Goal: Use online tool/utility: Utilize a website feature to perform a specific function

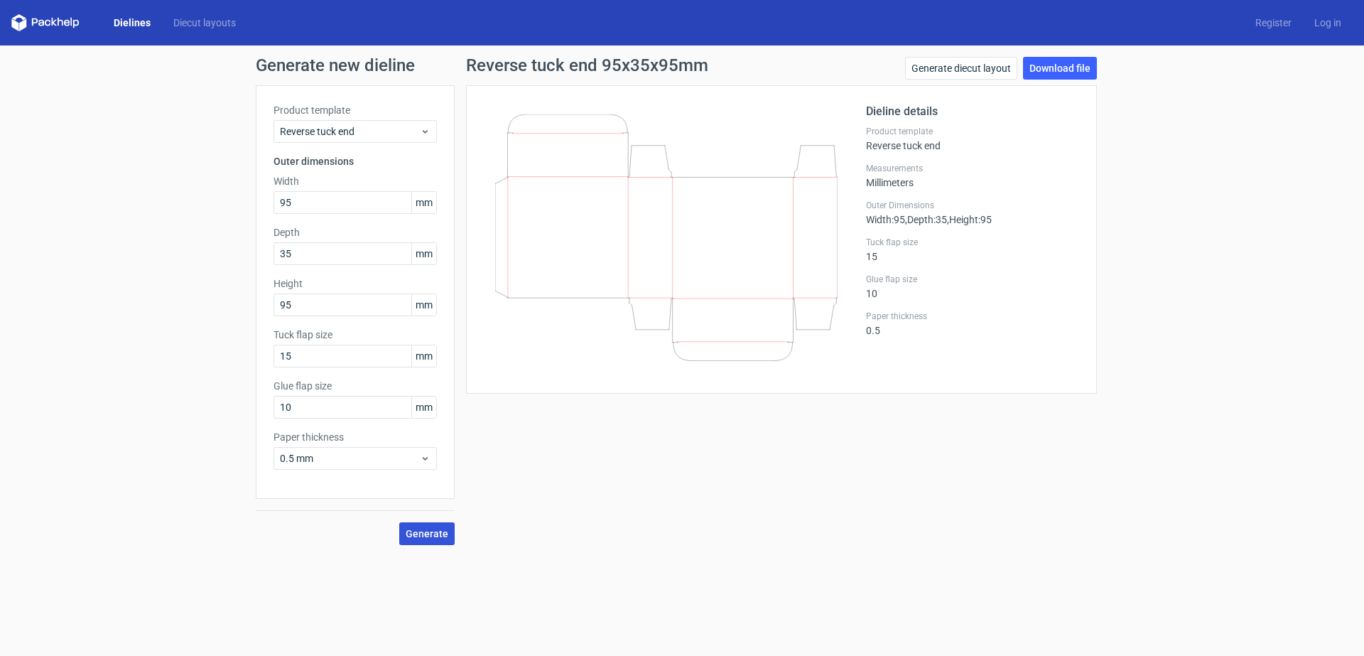
click at [435, 532] on span "Generate" at bounding box center [427, 533] width 43 height 10
click at [402, 133] on span "Reverse tuck end" at bounding box center [350, 131] width 140 height 14
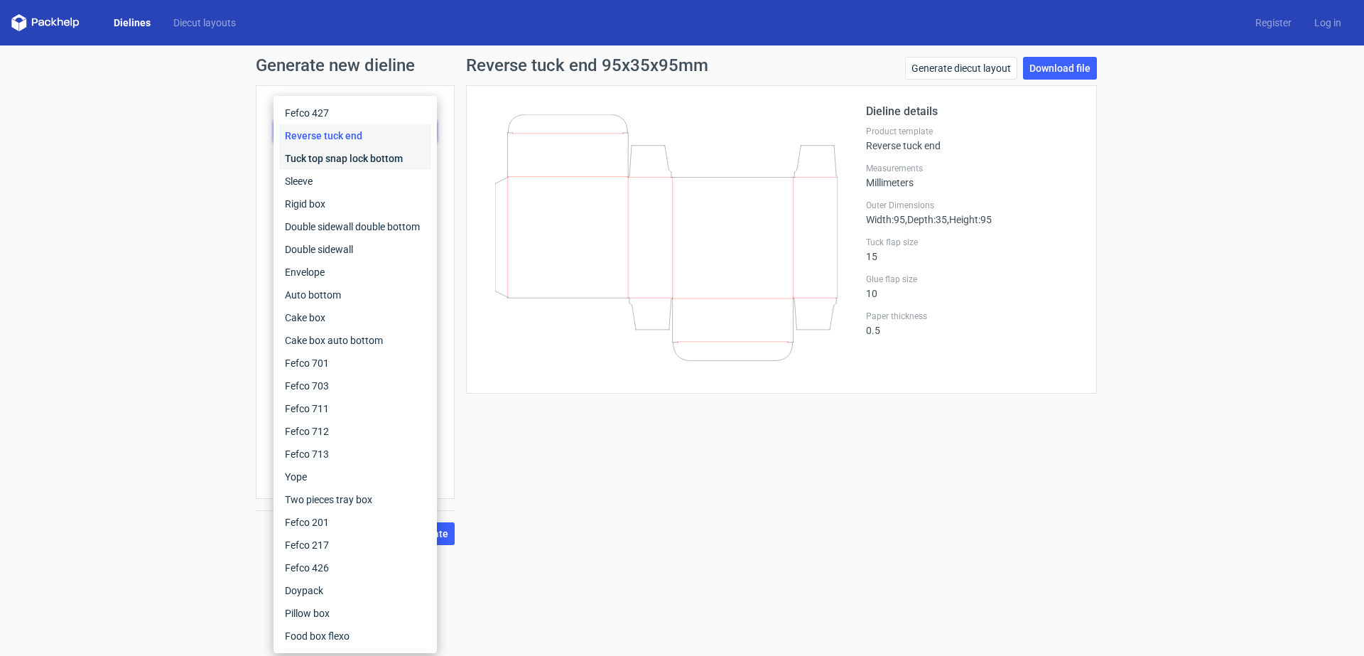
click at [370, 165] on div "Tuck top snap lock bottom" at bounding box center [355, 158] width 152 height 23
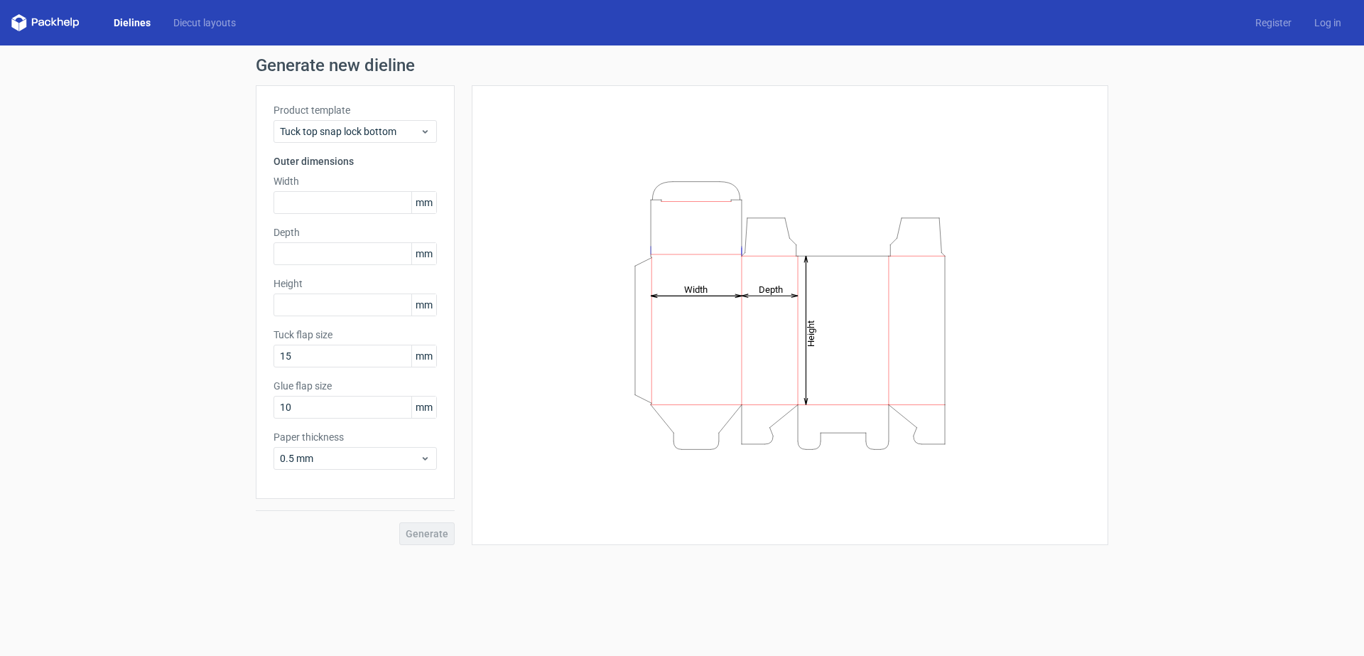
click at [371, 188] on label "Width" at bounding box center [354, 181] width 163 height 14
click at [357, 206] on input "text" at bounding box center [354, 202] width 163 height 23
type input "95"
click at [371, 256] on input "text" at bounding box center [354, 253] width 163 height 23
type input "35"
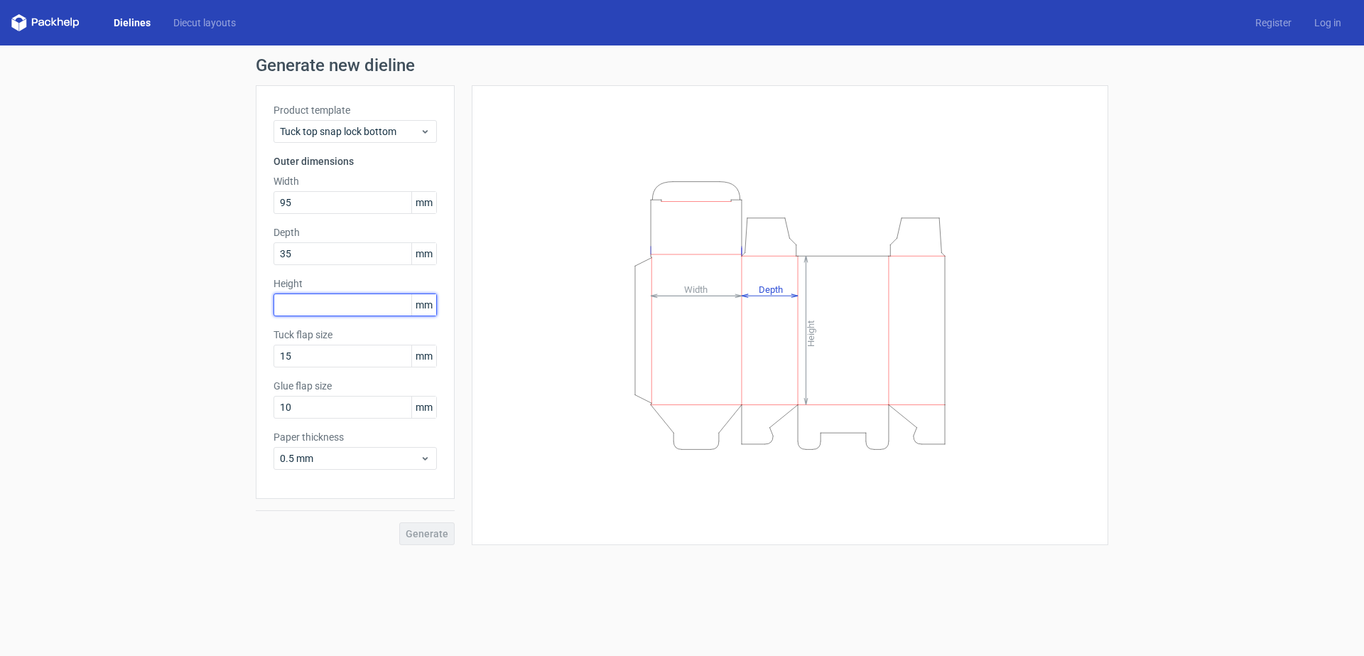
click at [358, 303] on input "text" at bounding box center [354, 304] width 163 height 23
type input "95"
click at [399, 522] on button "Generate" at bounding box center [426, 533] width 55 height 23
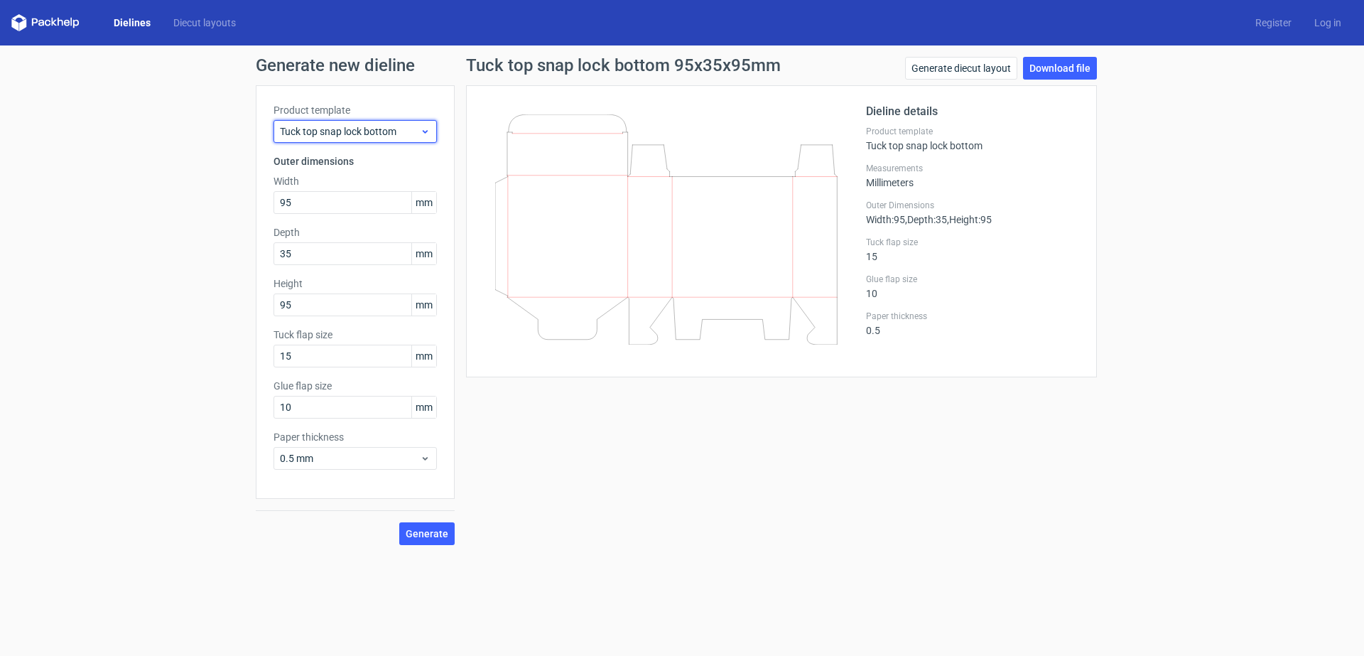
click at [421, 131] on icon at bounding box center [425, 131] width 11 height 11
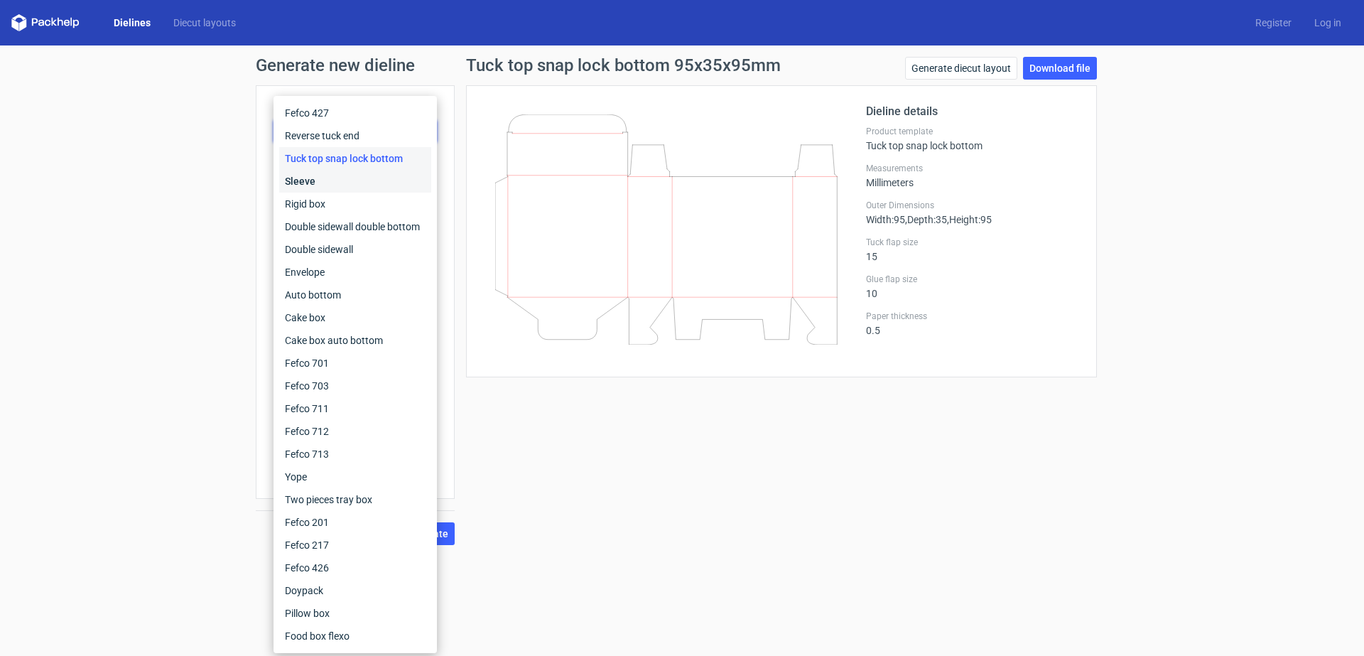
click at [372, 182] on div "Sleeve" at bounding box center [355, 181] width 152 height 23
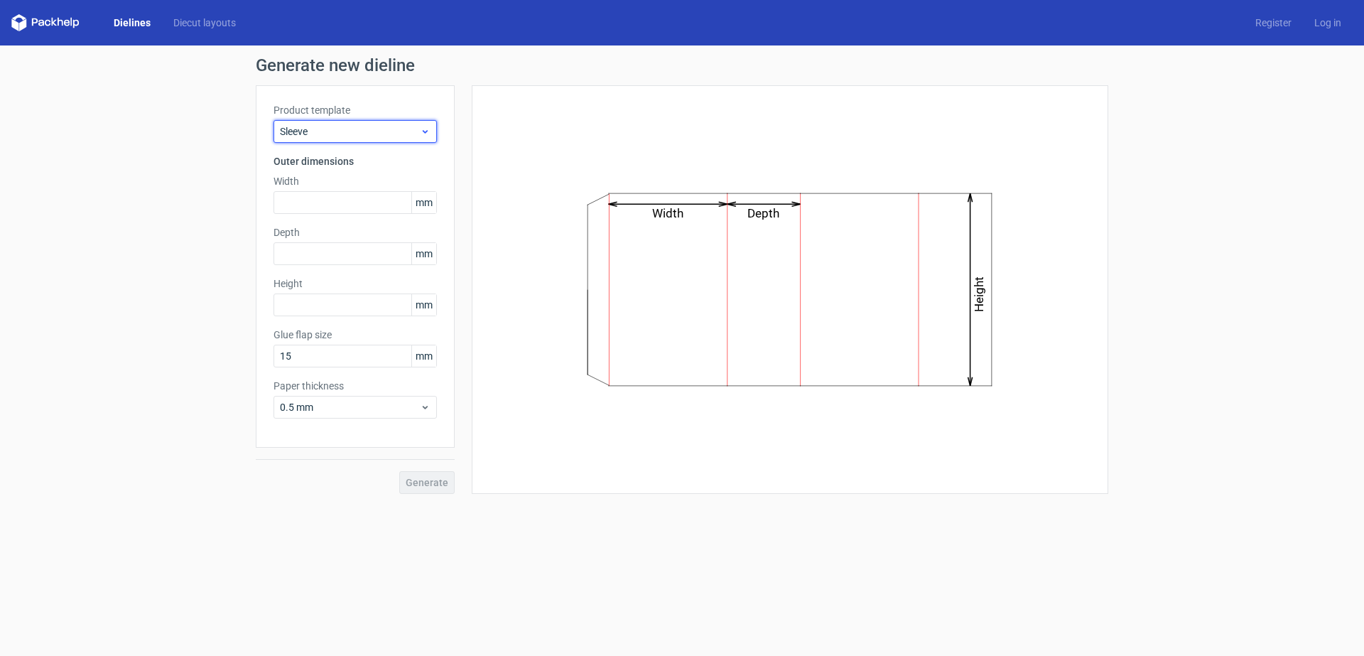
click at [363, 134] on span "Sleeve" at bounding box center [350, 131] width 140 height 14
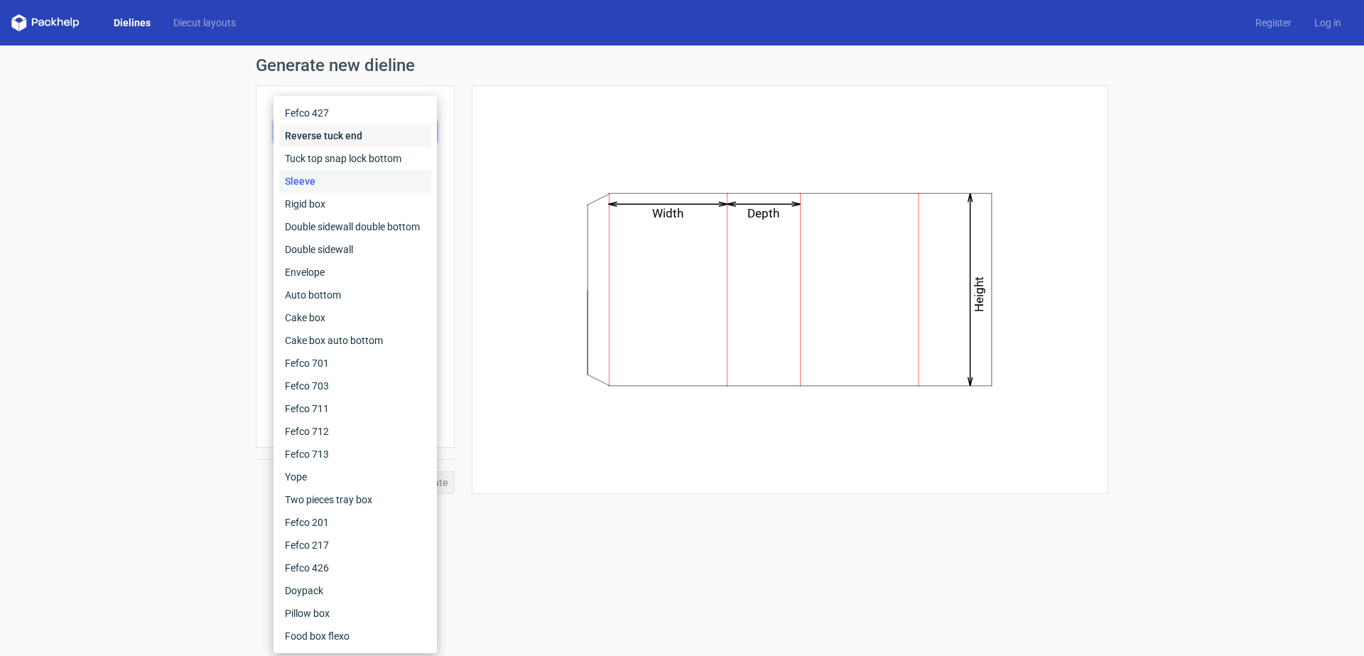
click at [359, 131] on div "Reverse tuck end" at bounding box center [355, 135] width 152 height 23
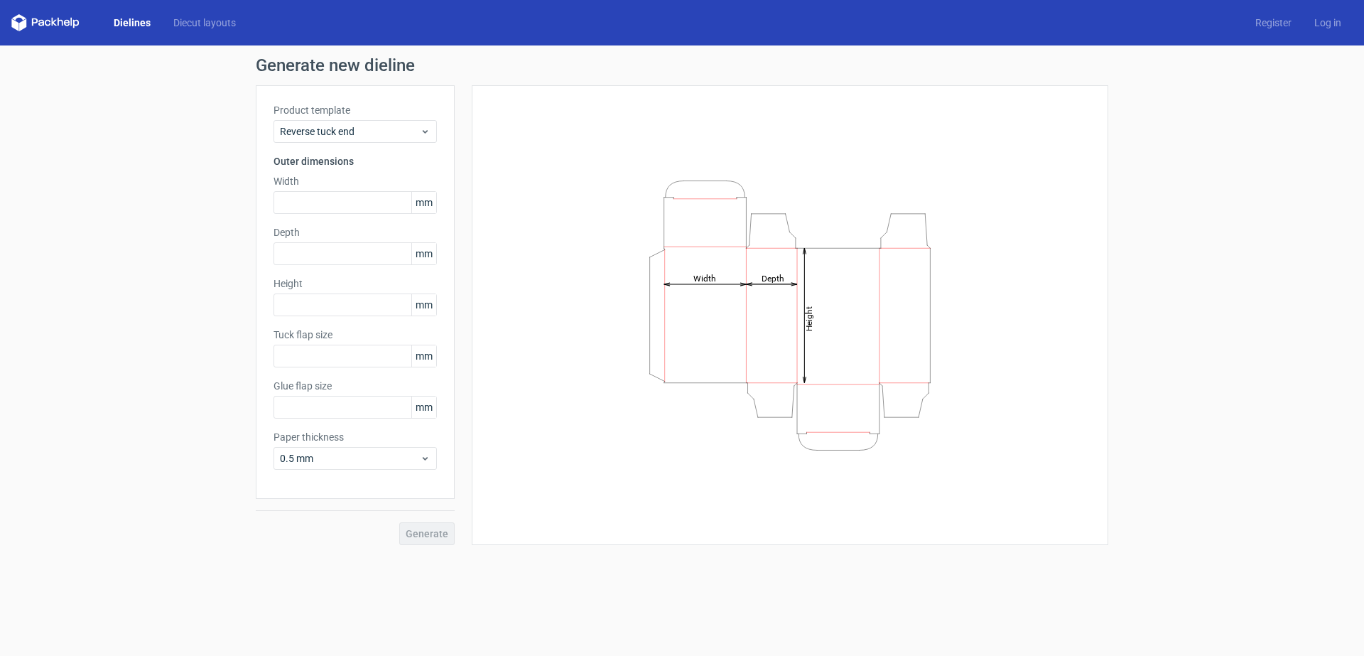
type input "15"
type input "10"
click at [362, 134] on span "Reverse tuck end" at bounding box center [350, 131] width 140 height 14
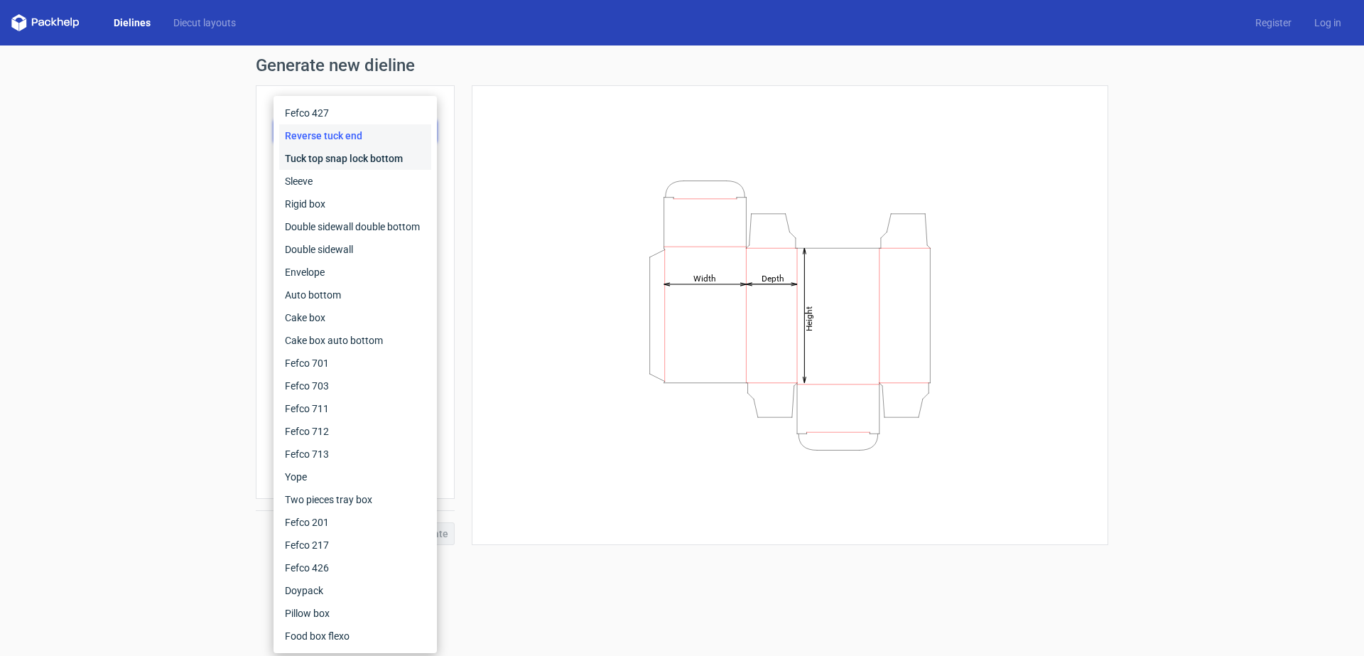
click at [359, 160] on div "Tuck top snap lock bottom" at bounding box center [355, 158] width 152 height 23
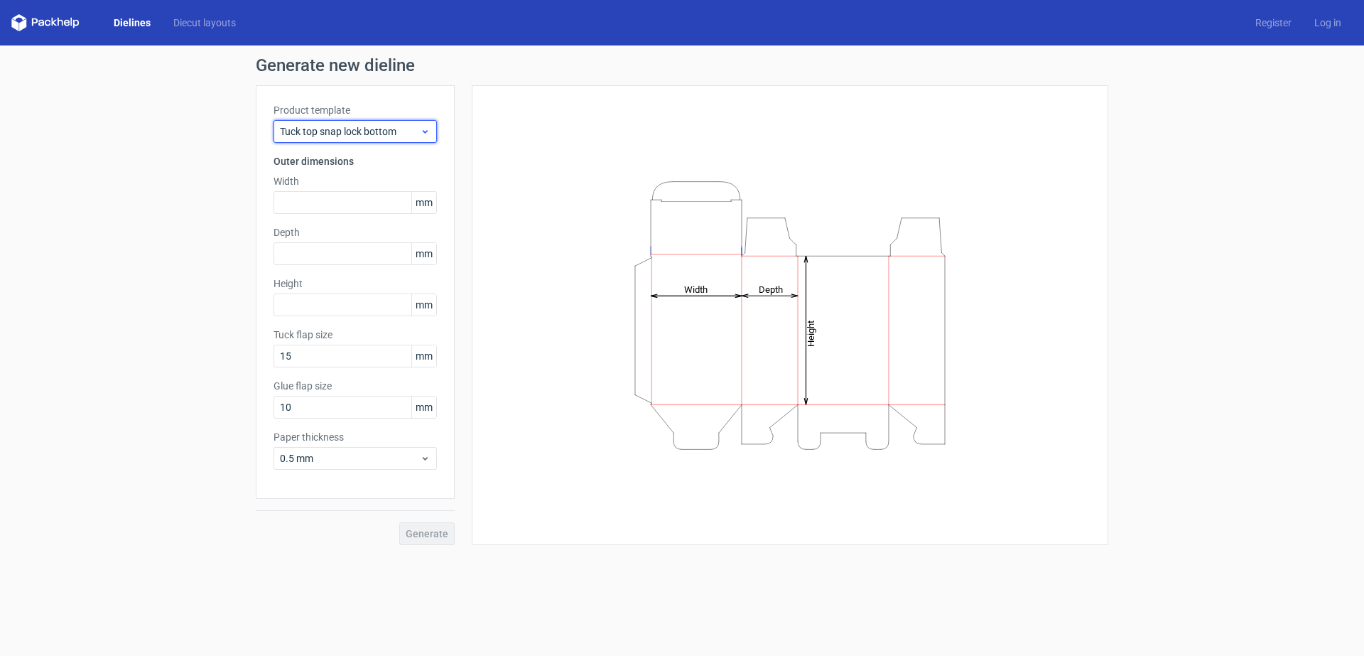
click at [352, 125] on span "Tuck top snap lock bottom" at bounding box center [350, 131] width 140 height 14
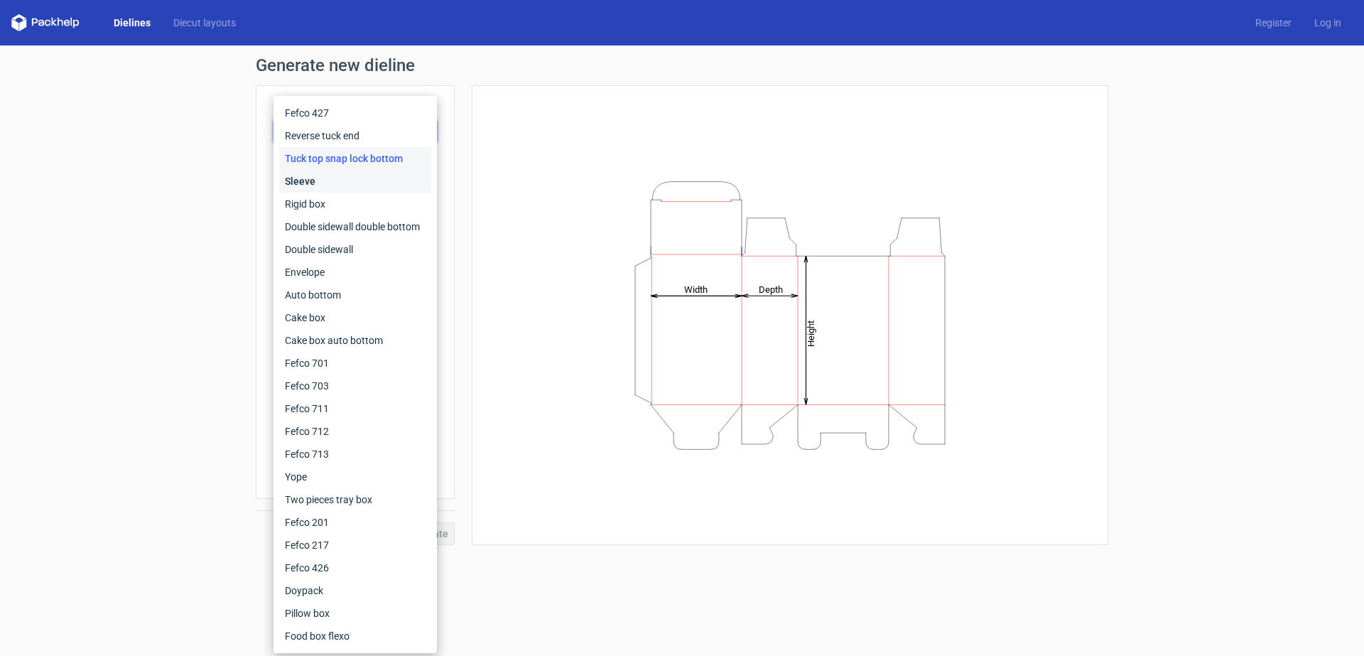
click at [362, 179] on div "Sleeve" at bounding box center [355, 181] width 152 height 23
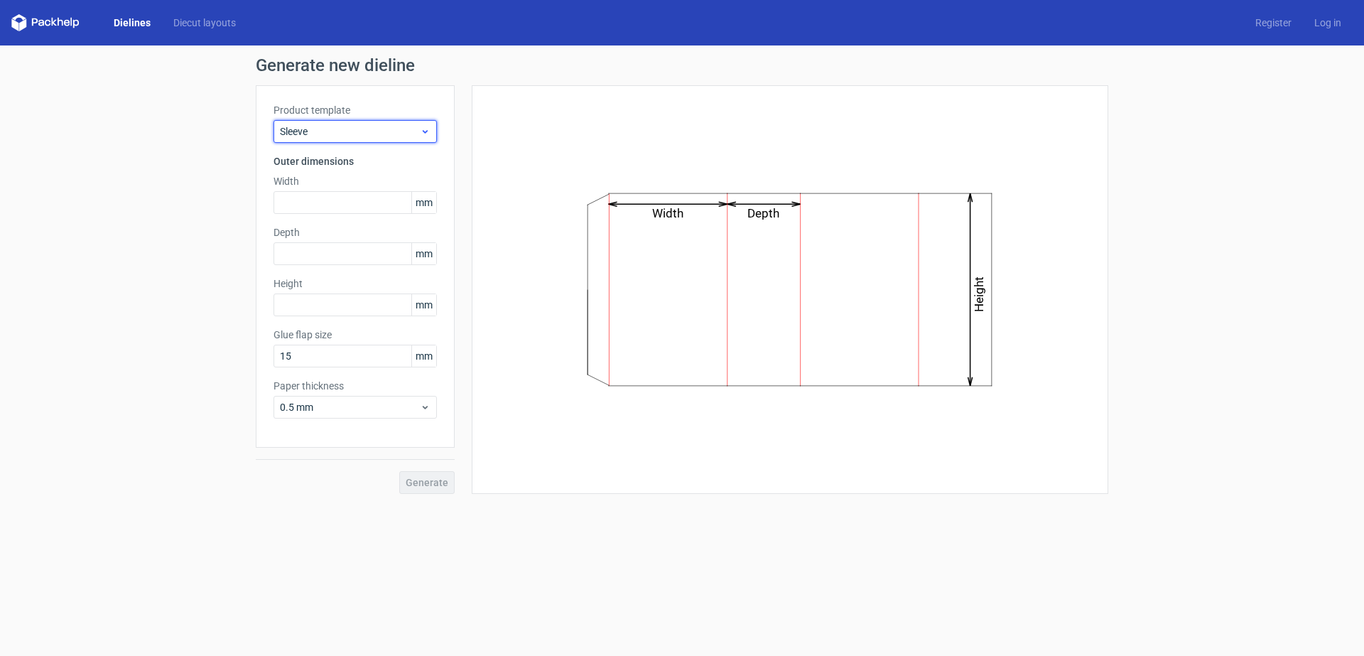
click at [347, 131] on span "Sleeve" at bounding box center [350, 131] width 140 height 14
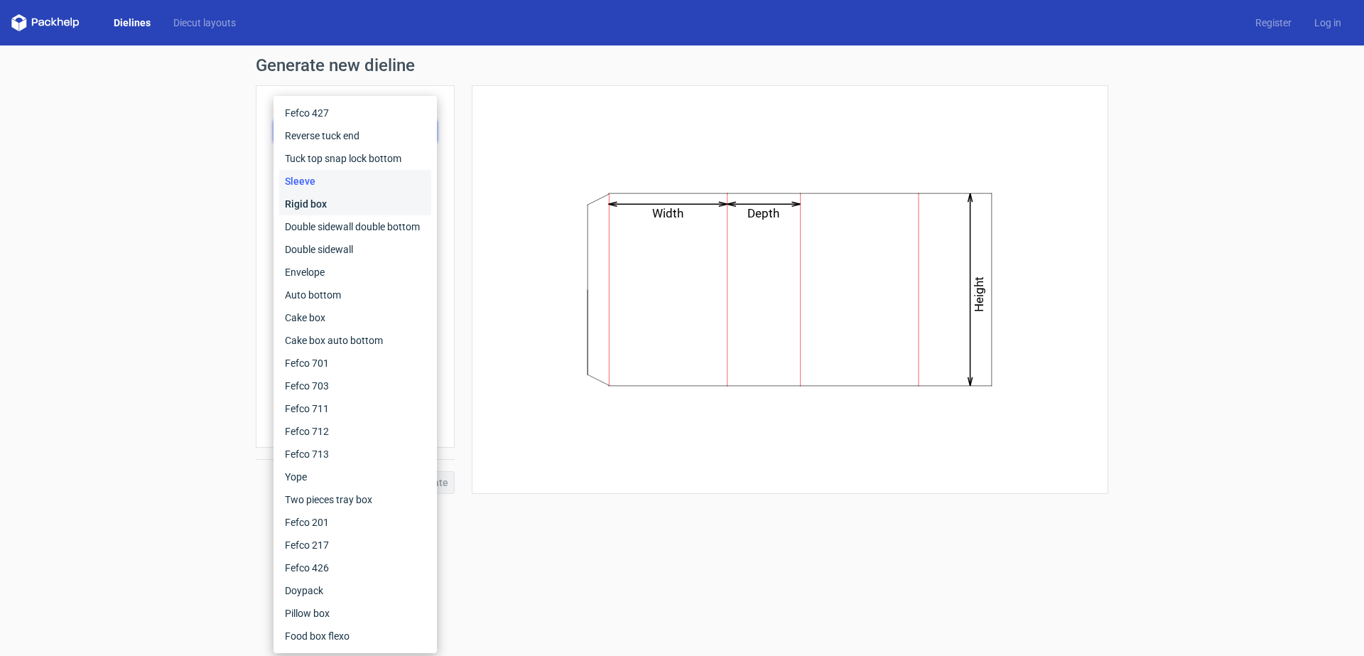
click at [357, 194] on div "Rigid box" at bounding box center [355, 203] width 152 height 23
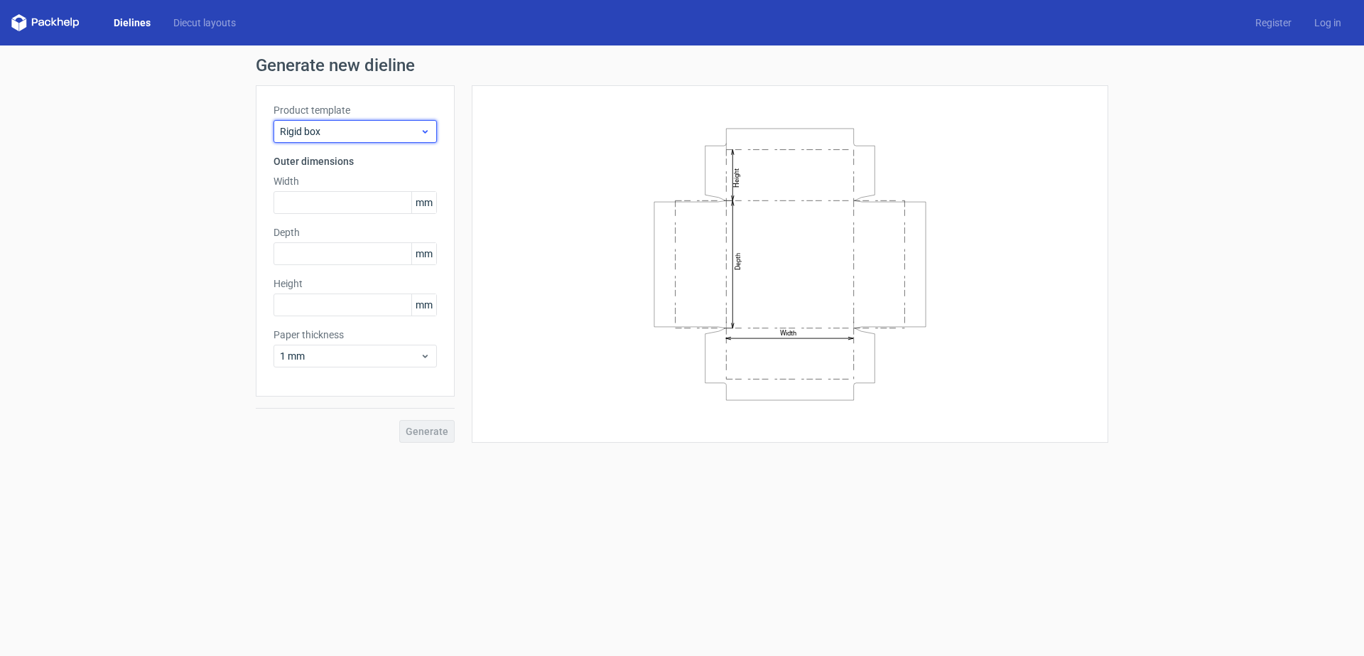
click at [367, 137] on span "Rigid box" at bounding box center [350, 131] width 140 height 14
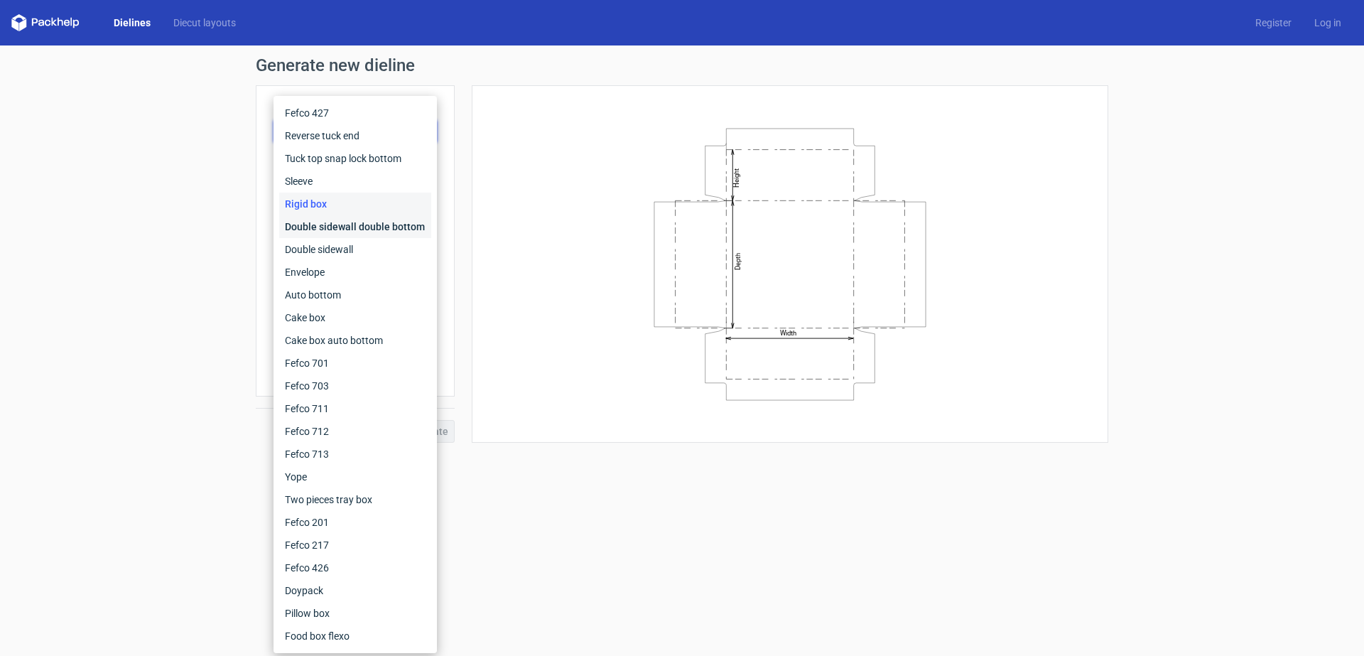
click at [362, 218] on div "Double sidewall double bottom" at bounding box center [355, 226] width 152 height 23
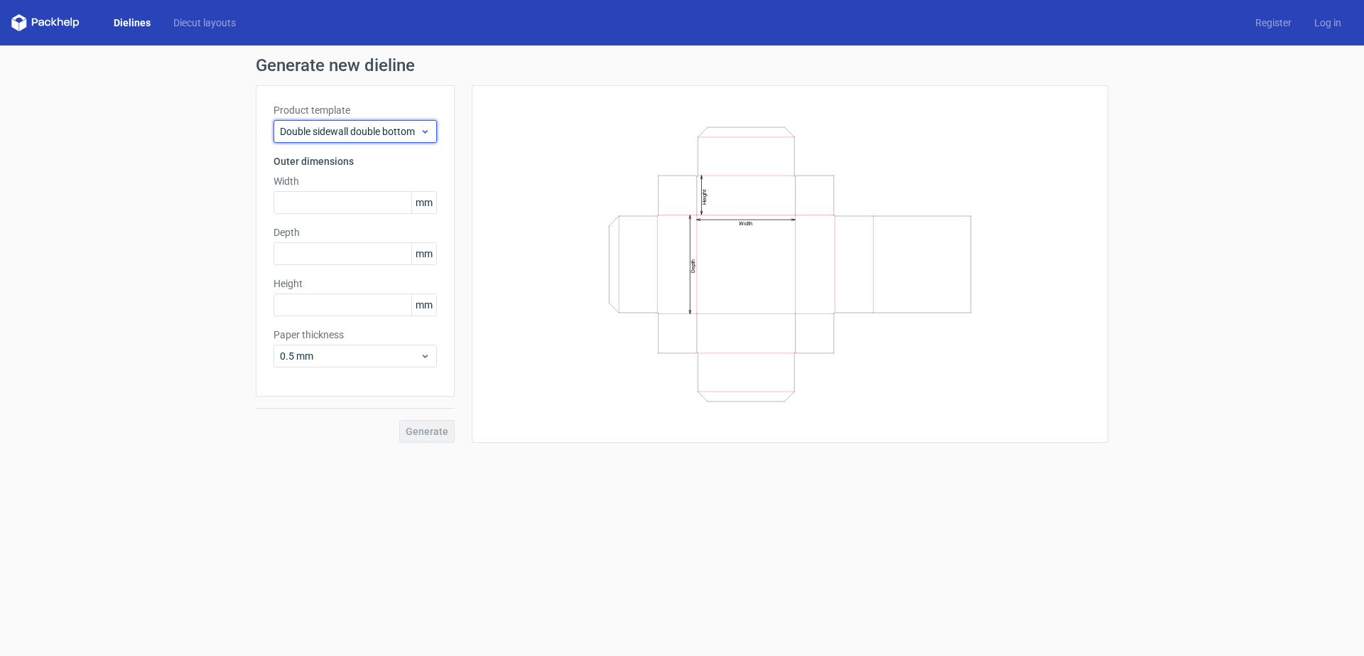
click at [367, 132] on span "Double sidewall double bottom" at bounding box center [350, 131] width 140 height 14
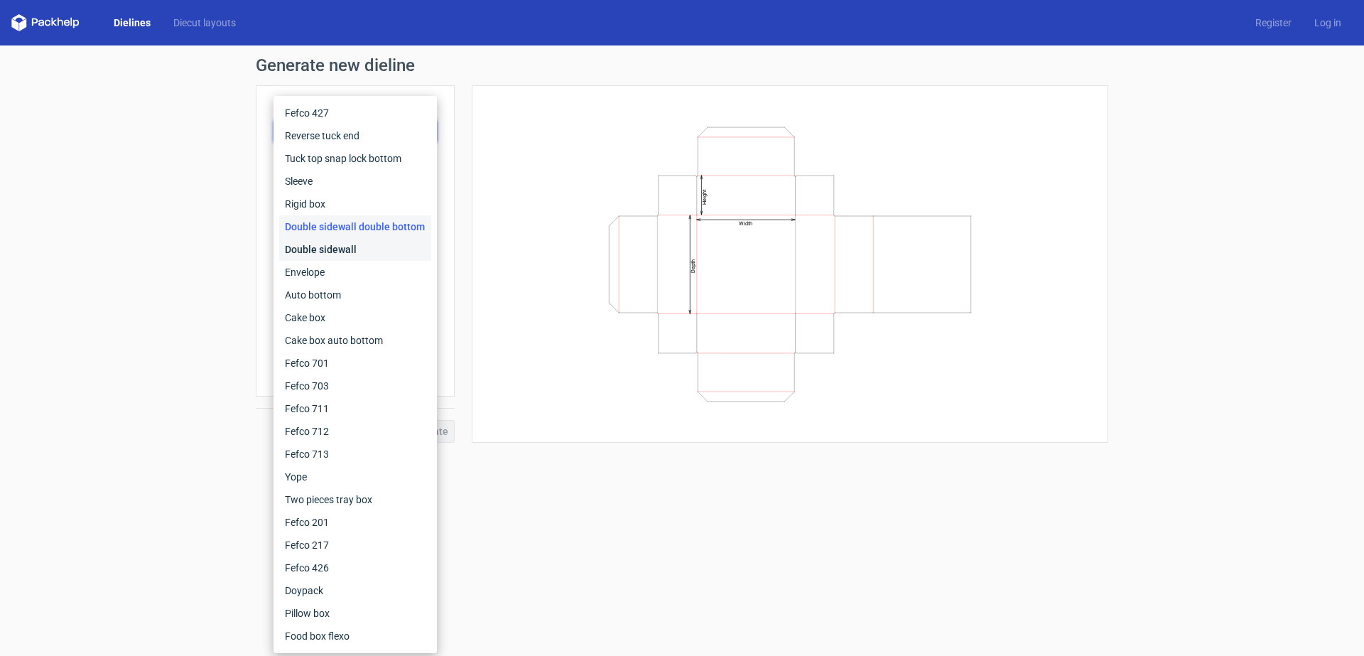
click at [342, 244] on div "Double sidewall" at bounding box center [355, 249] width 152 height 23
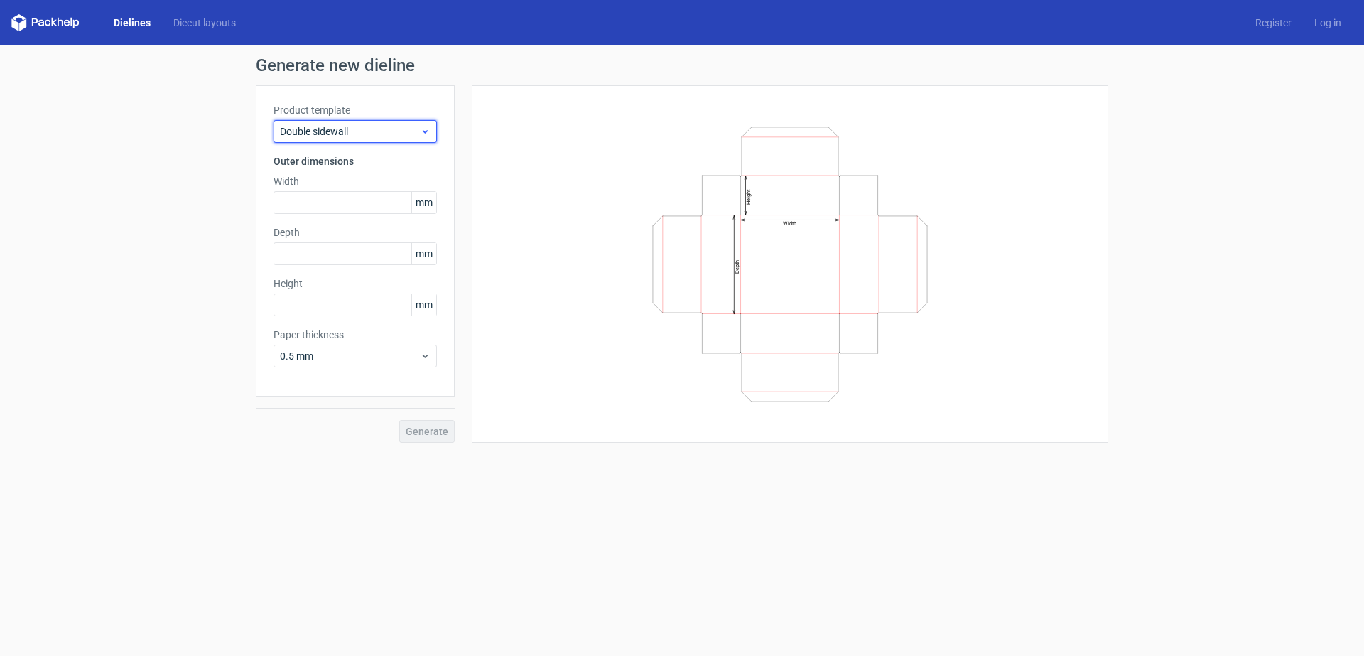
click at [364, 129] on span "Double sidewall" at bounding box center [350, 131] width 140 height 14
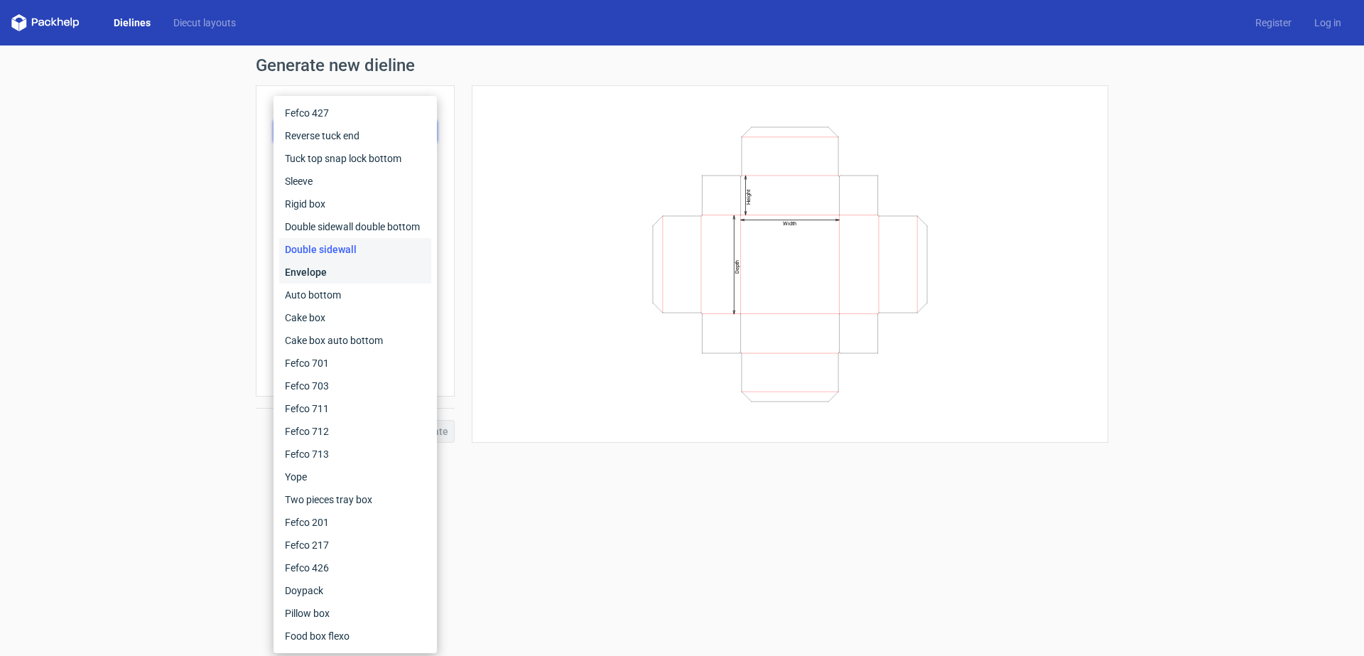
click at [359, 271] on div "Envelope" at bounding box center [355, 272] width 152 height 23
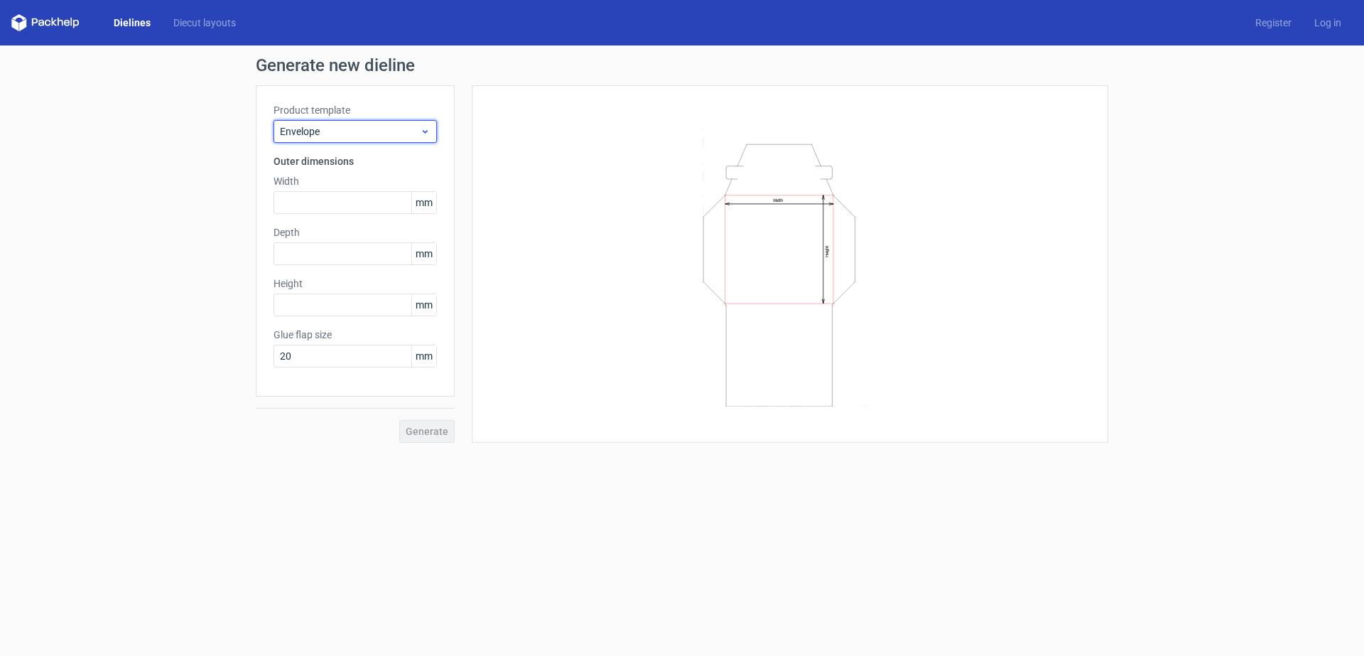
click at [376, 136] on span "Envelope" at bounding box center [350, 131] width 140 height 14
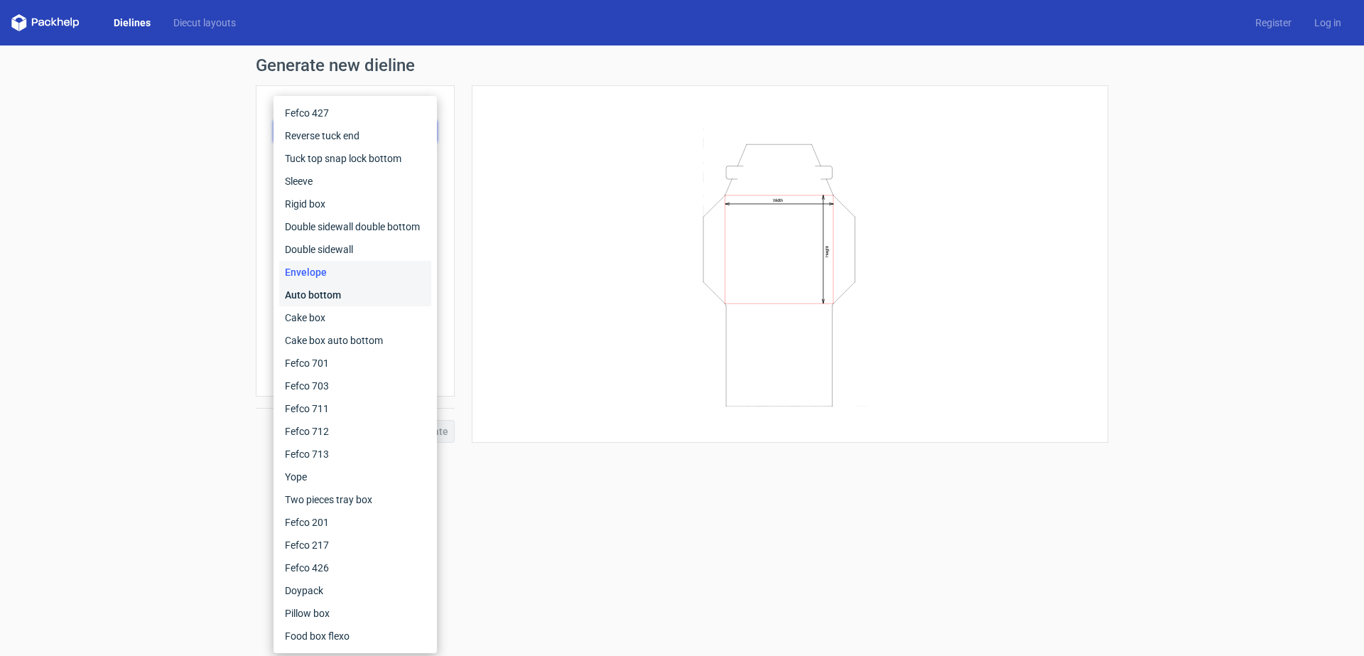
click at [352, 299] on div "Auto bottom" at bounding box center [355, 294] width 152 height 23
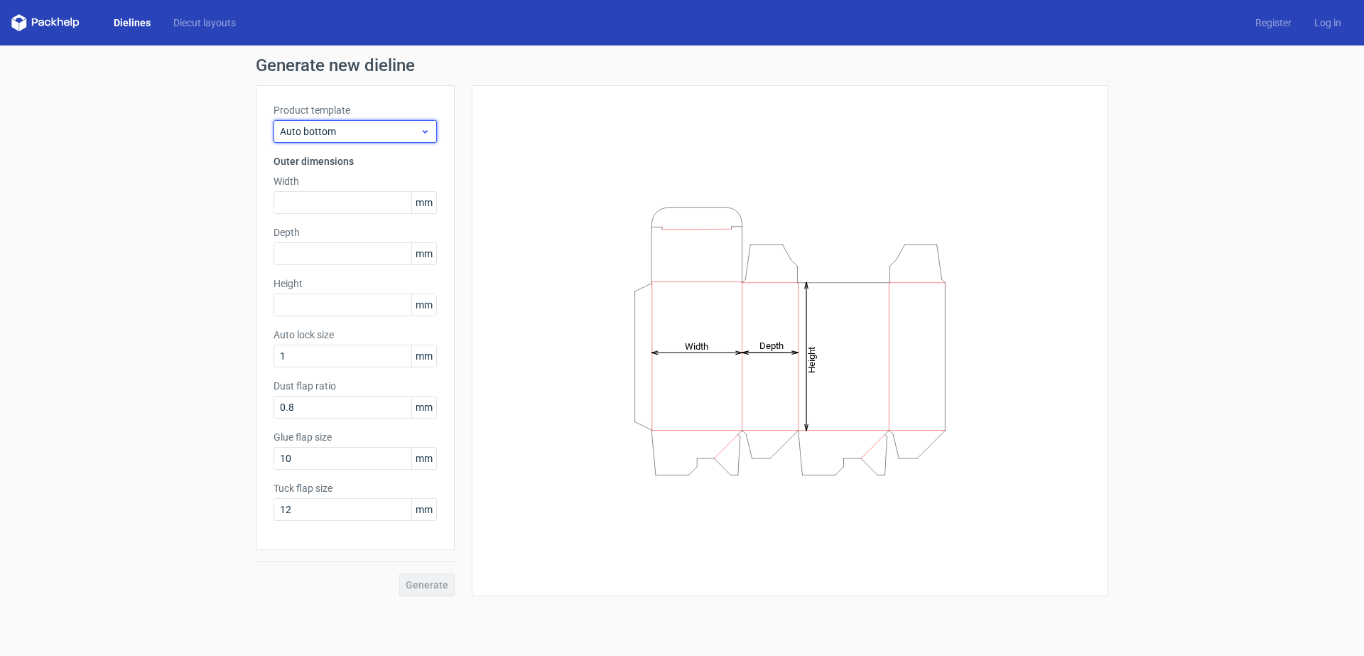
click at [349, 133] on span "Auto bottom" at bounding box center [350, 131] width 140 height 14
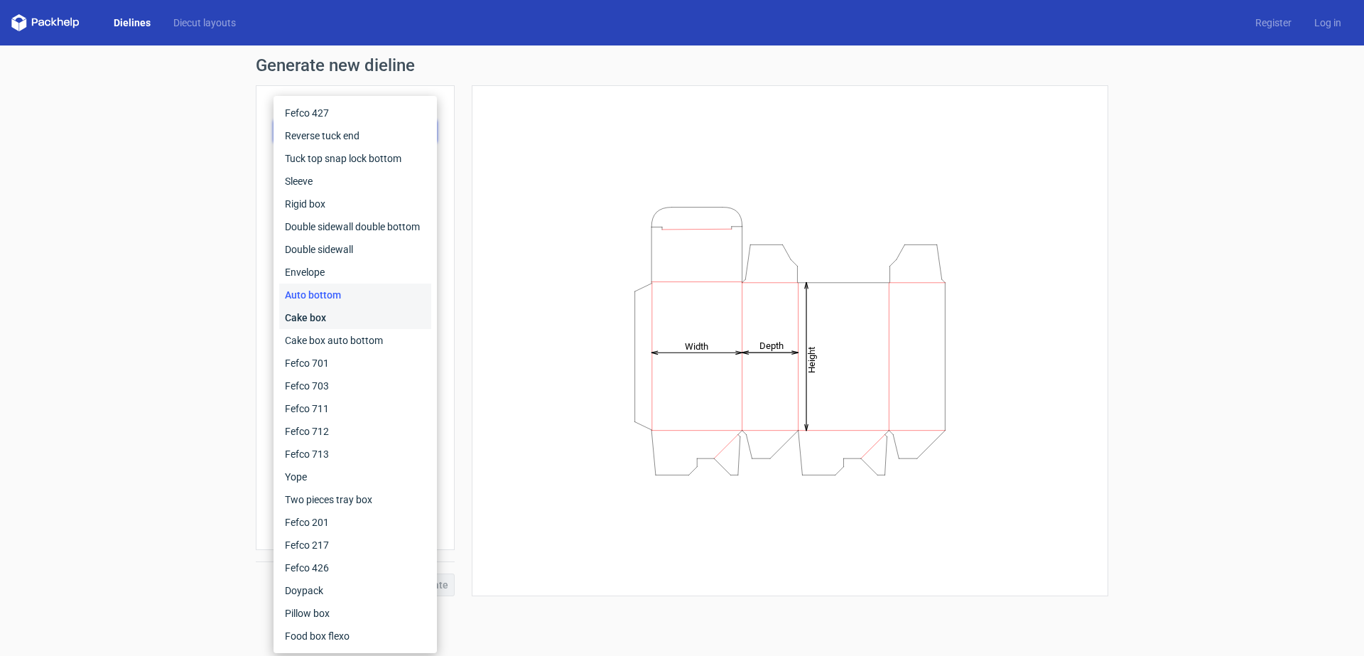
click at [352, 320] on div "Cake box" at bounding box center [355, 317] width 152 height 23
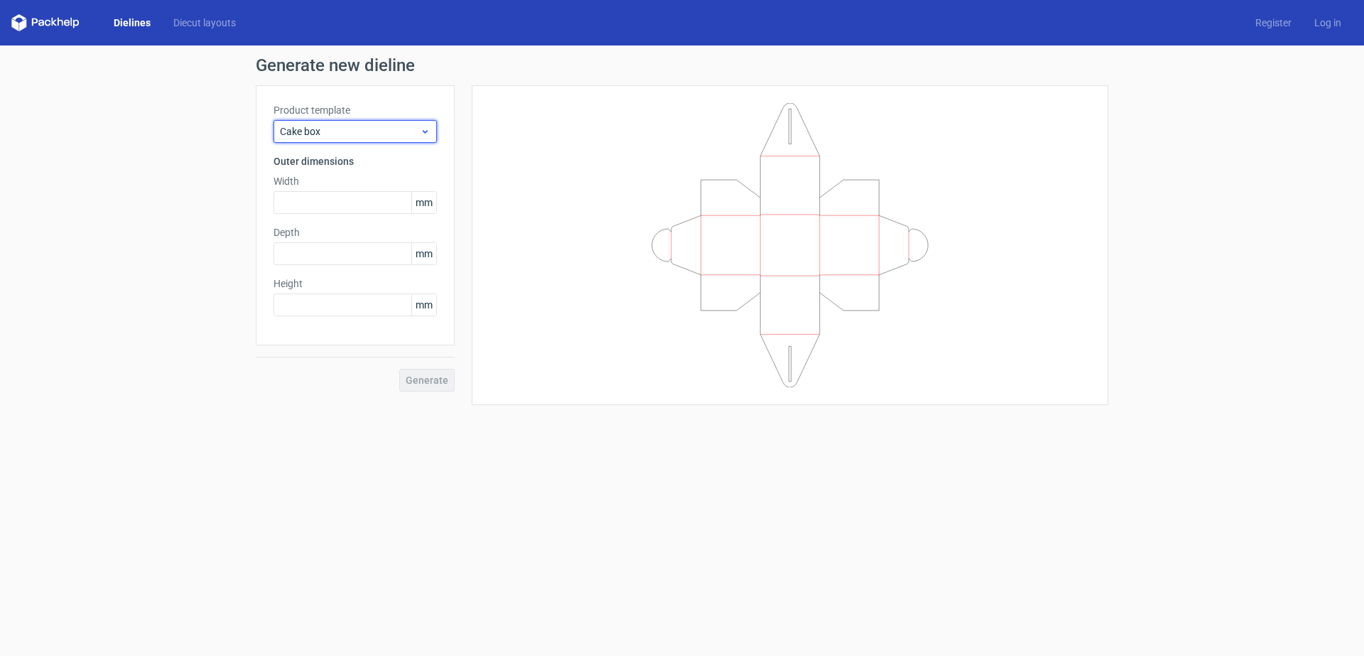
click at [362, 131] on span "Cake box" at bounding box center [350, 131] width 140 height 14
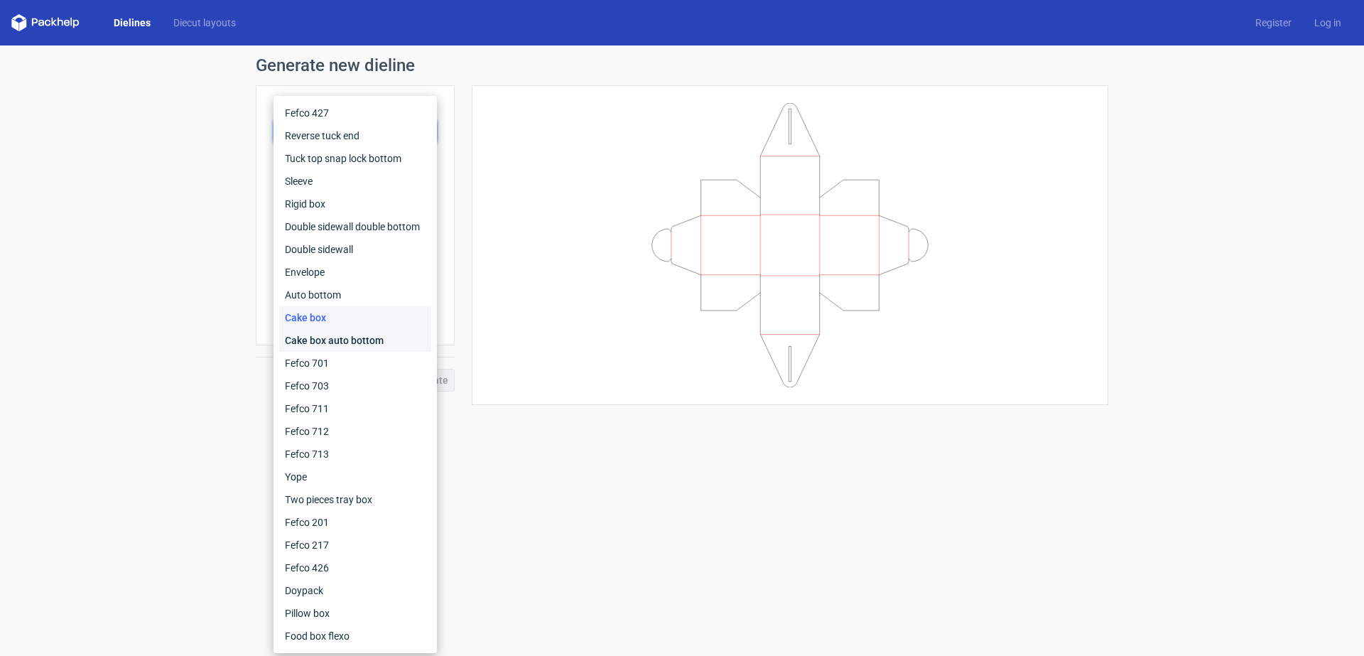
click at [362, 340] on div "Cake box auto bottom" at bounding box center [355, 340] width 152 height 23
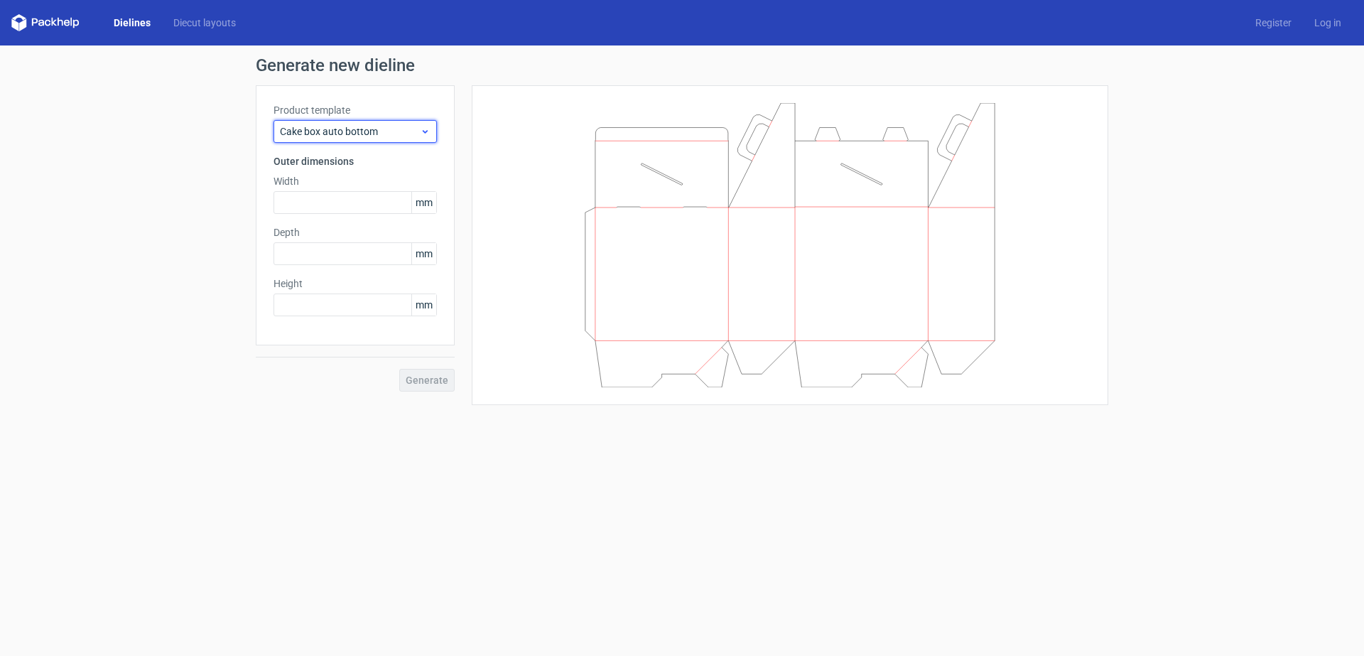
click at [364, 133] on span "Cake box auto bottom" at bounding box center [350, 131] width 140 height 14
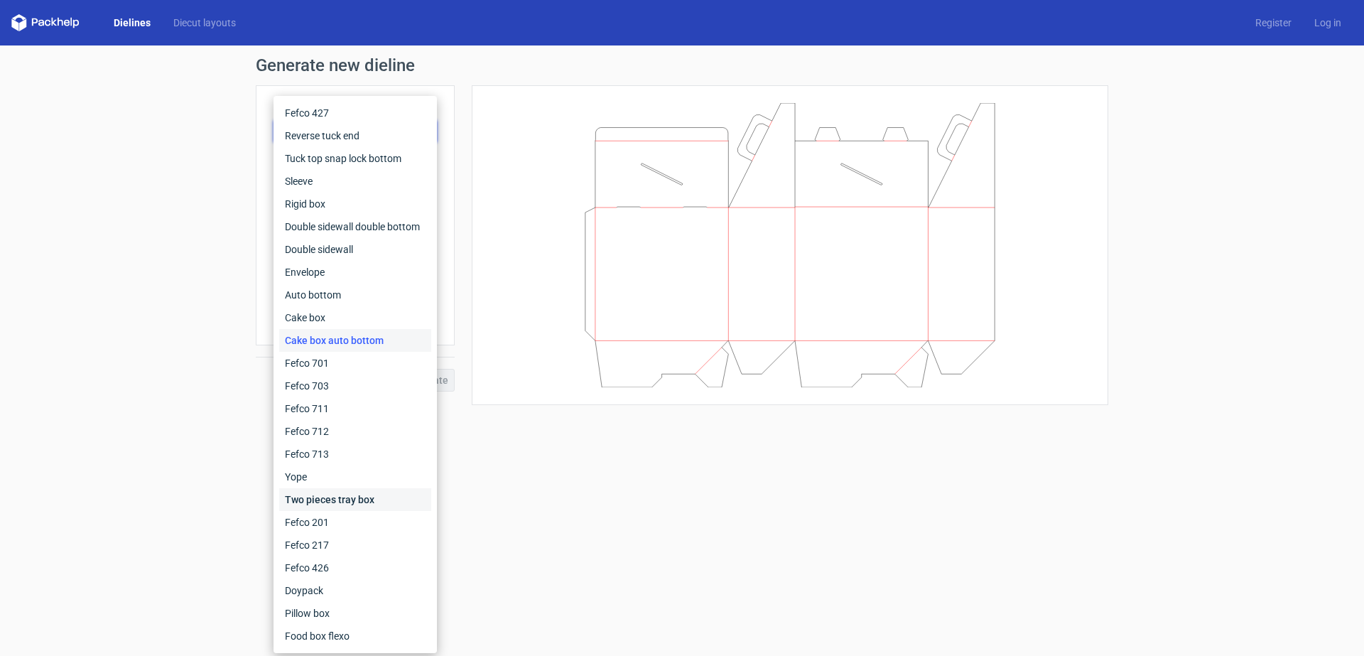
click at [357, 498] on div "Two pieces tray box" at bounding box center [355, 499] width 152 height 23
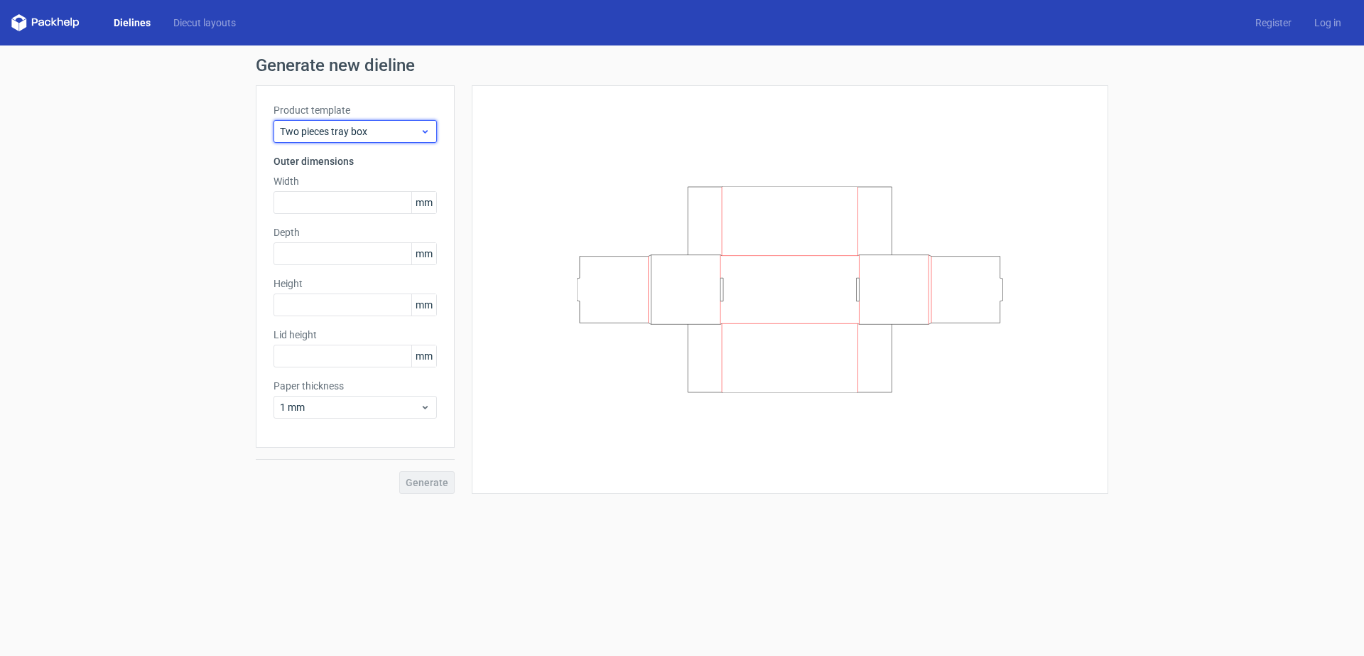
click at [371, 131] on span "Two pieces tray box" at bounding box center [350, 131] width 140 height 14
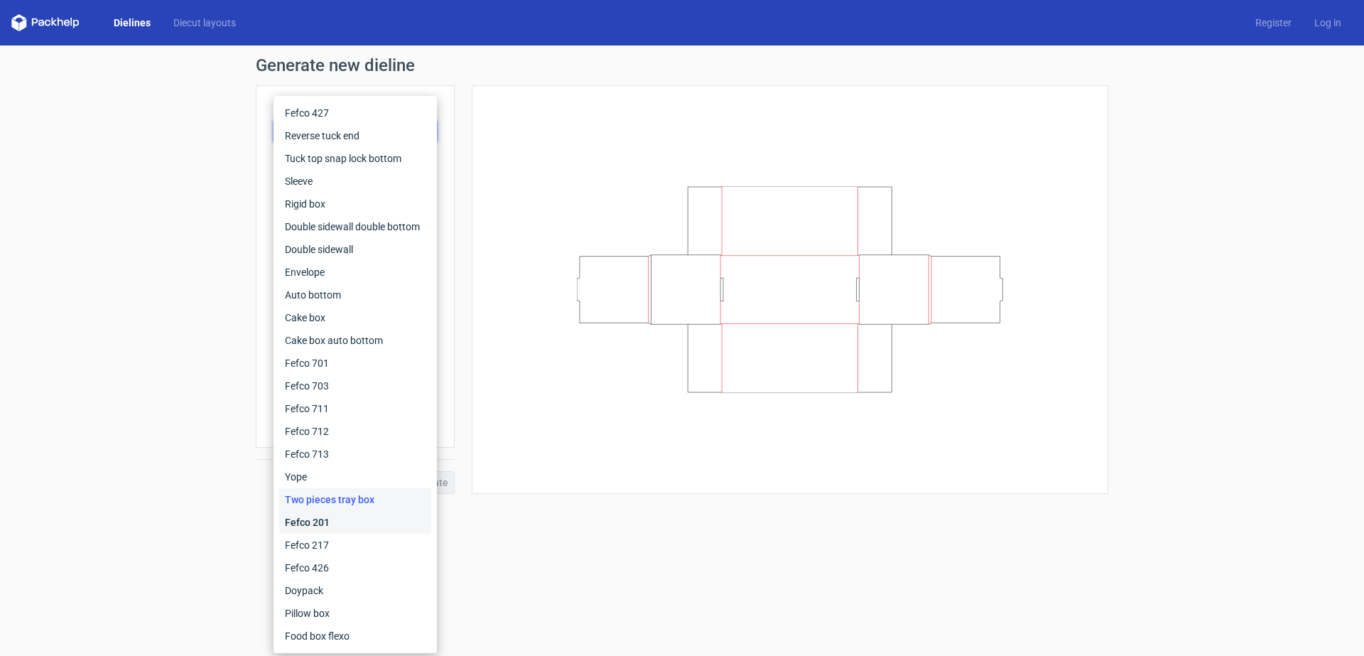
click at [354, 519] on div "Fefco 201" at bounding box center [355, 522] width 152 height 23
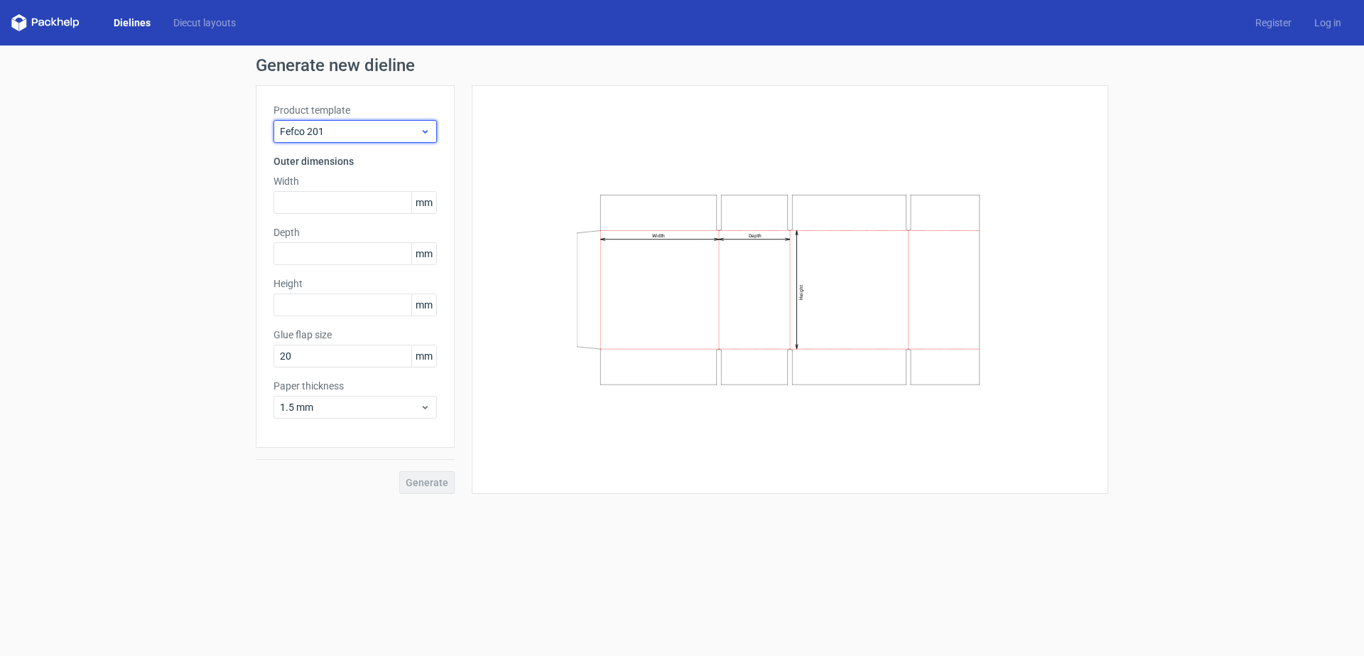
click at [359, 130] on span "Fefco 201" at bounding box center [350, 131] width 140 height 14
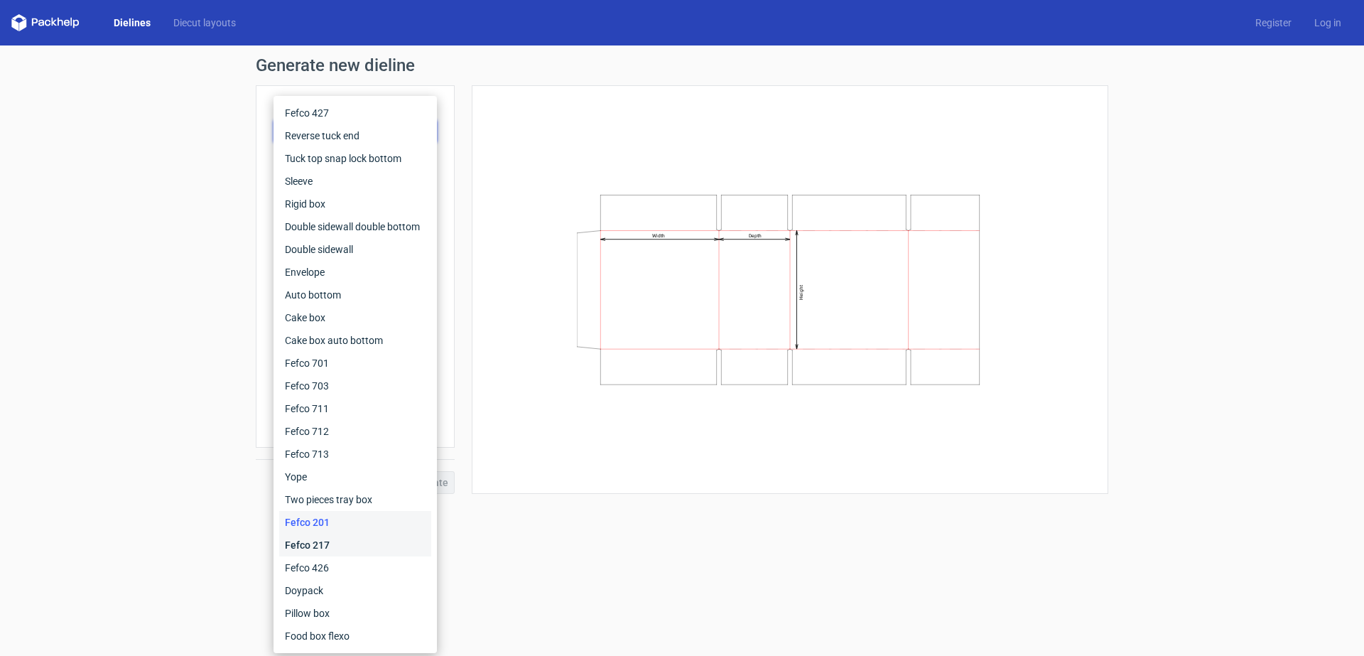
click at [349, 548] on div "Fefco 217" at bounding box center [355, 544] width 152 height 23
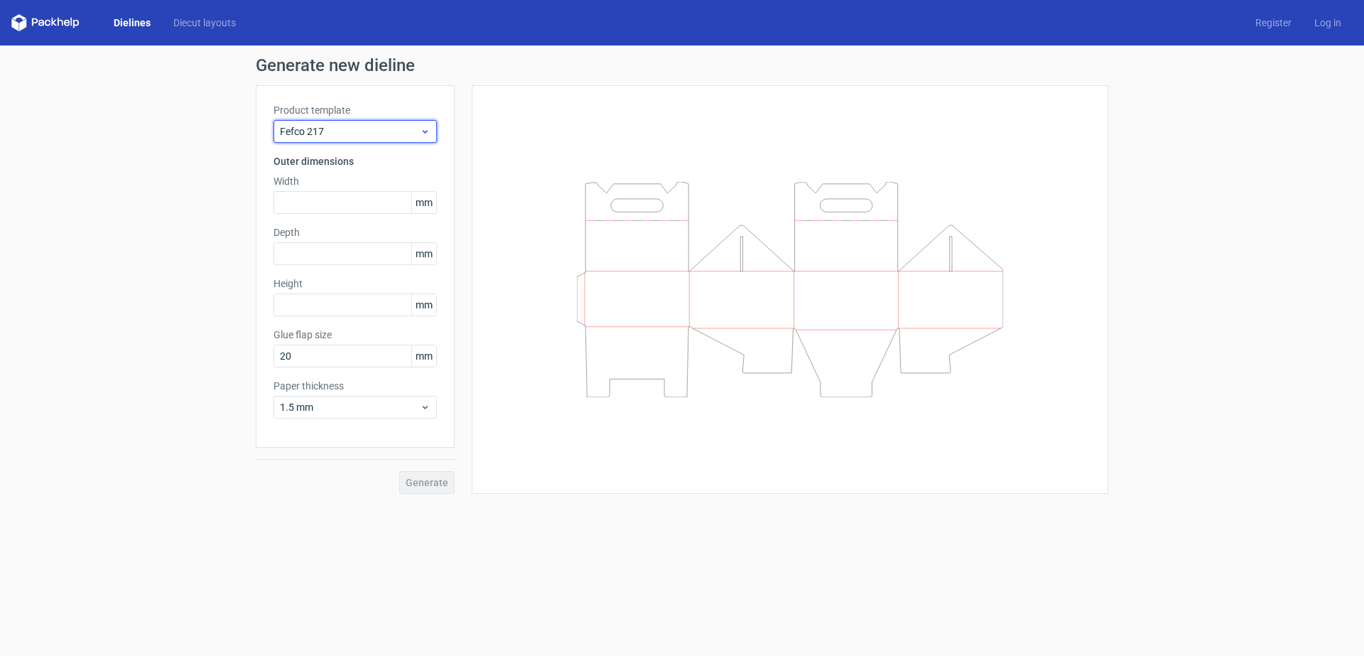
click at [352, 137] on span "Fefco 217" at bounding box center [350, 131] width 140 height 14
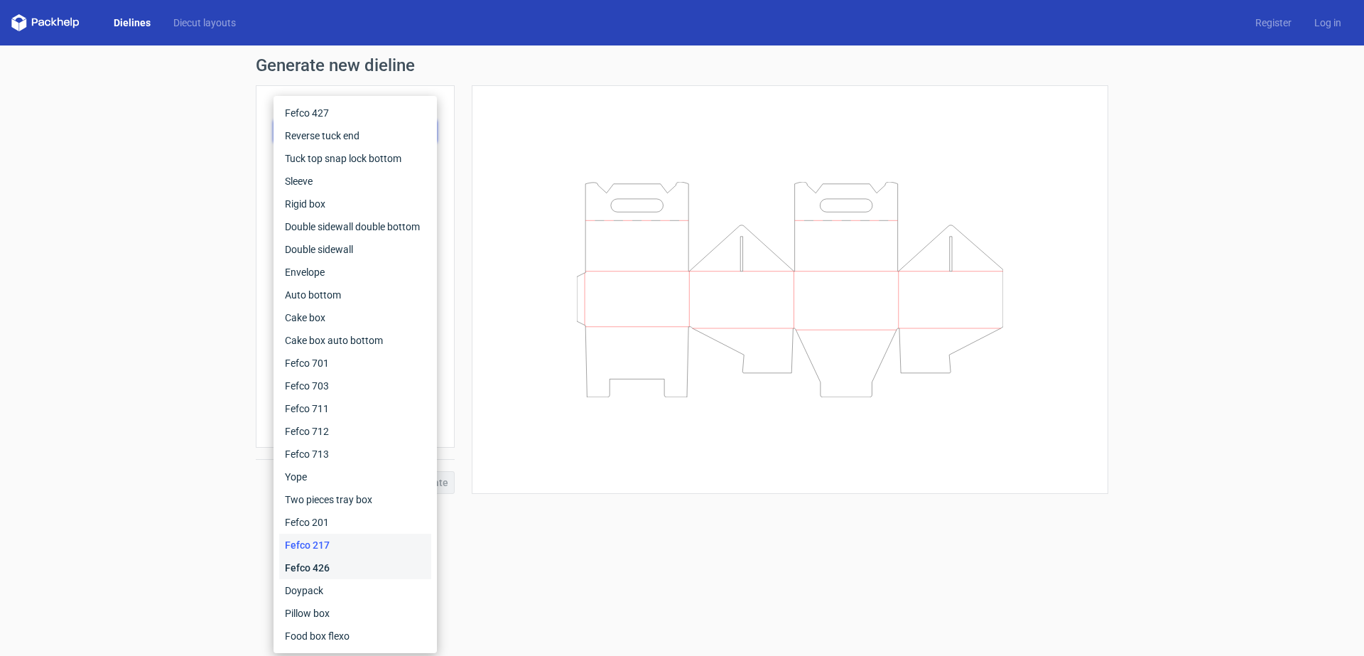
click at [347, 567] on div "Fefco 426" at bounding box center [355, 567] width 152 height 23
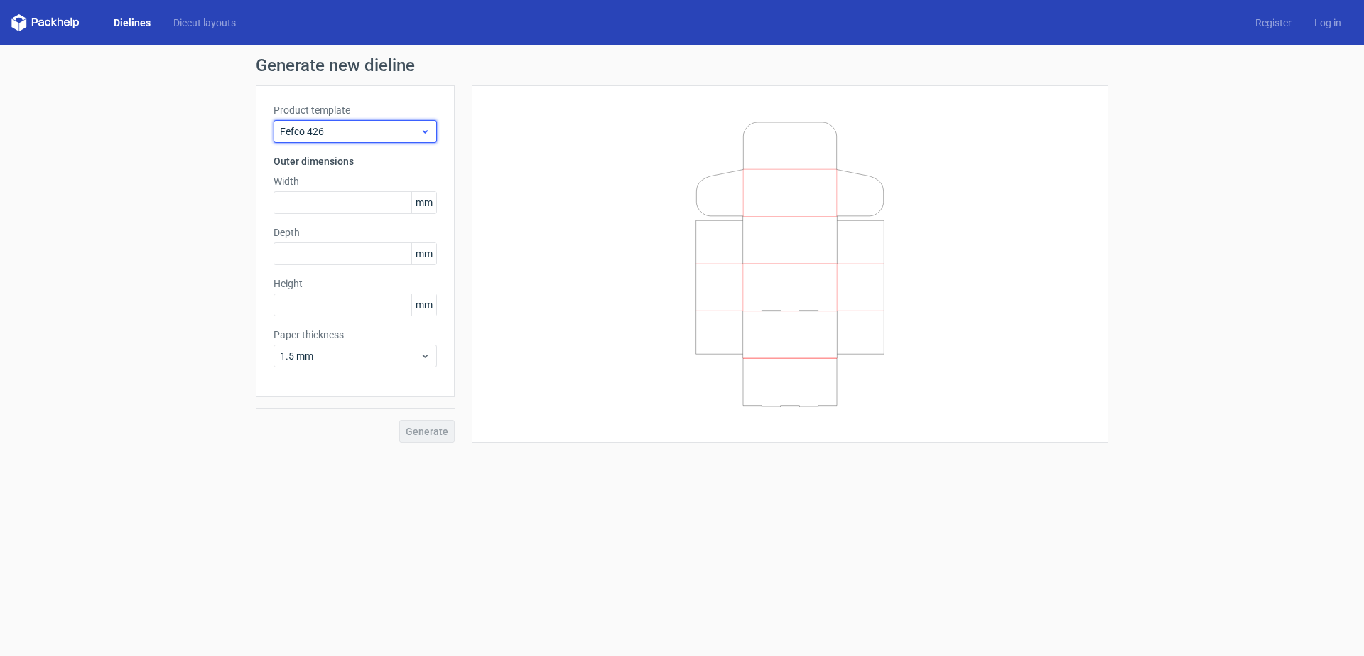
click at [357, 130] on span "Fefco 426" at bounding box center [350, 131] width 140 height 14
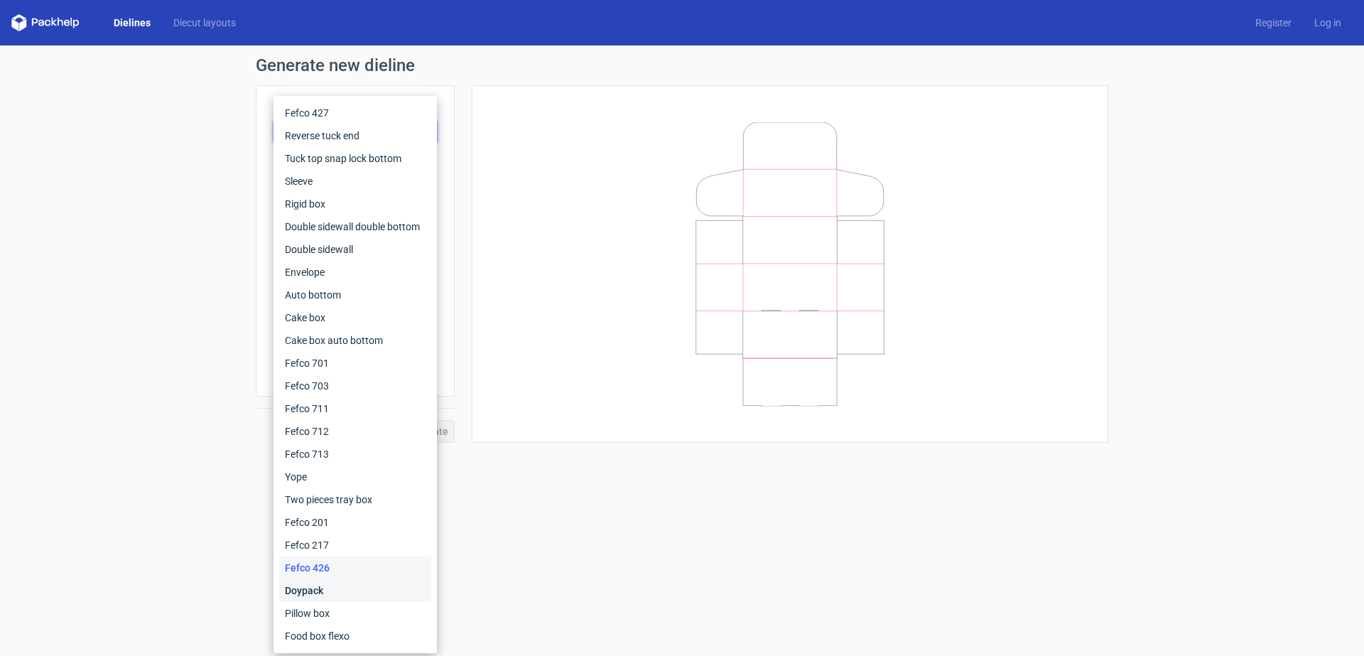
click at [344, 586] on div "Doypack" at bounding box center [355, 590] width 152 height 23
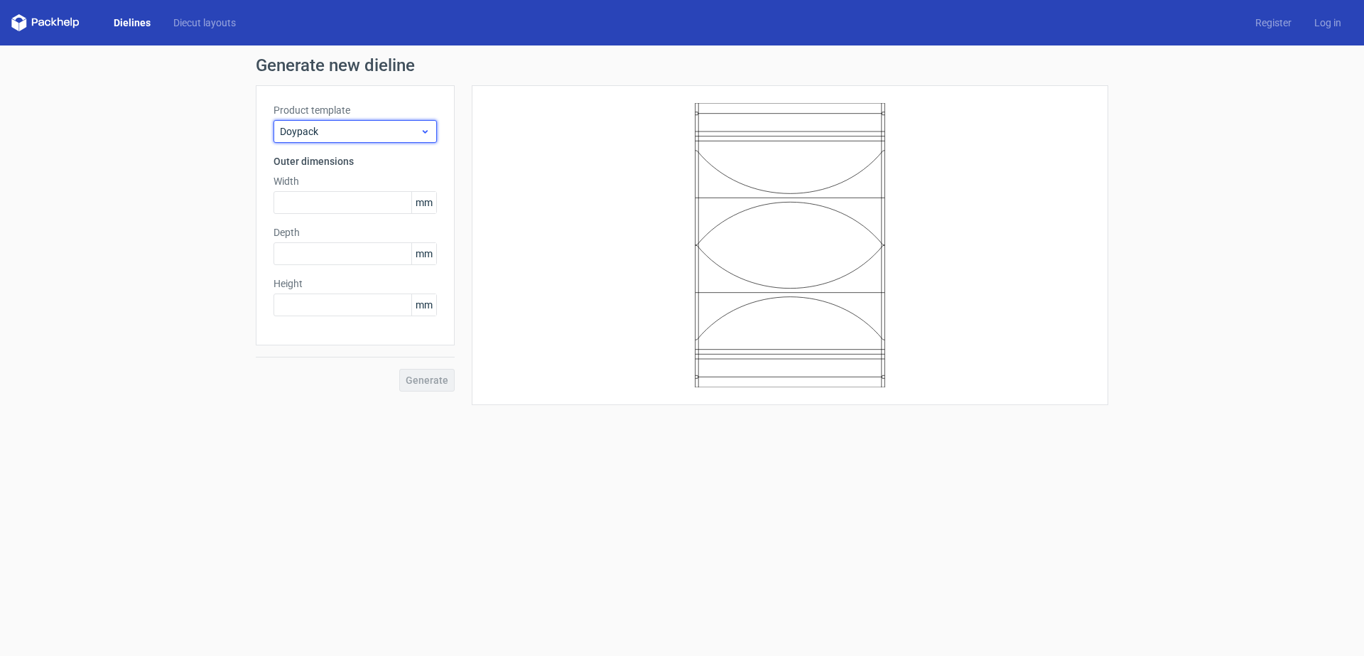
click at [340, 134] on span "Doypack" at bounding box center [350, 131] width 140 height 14
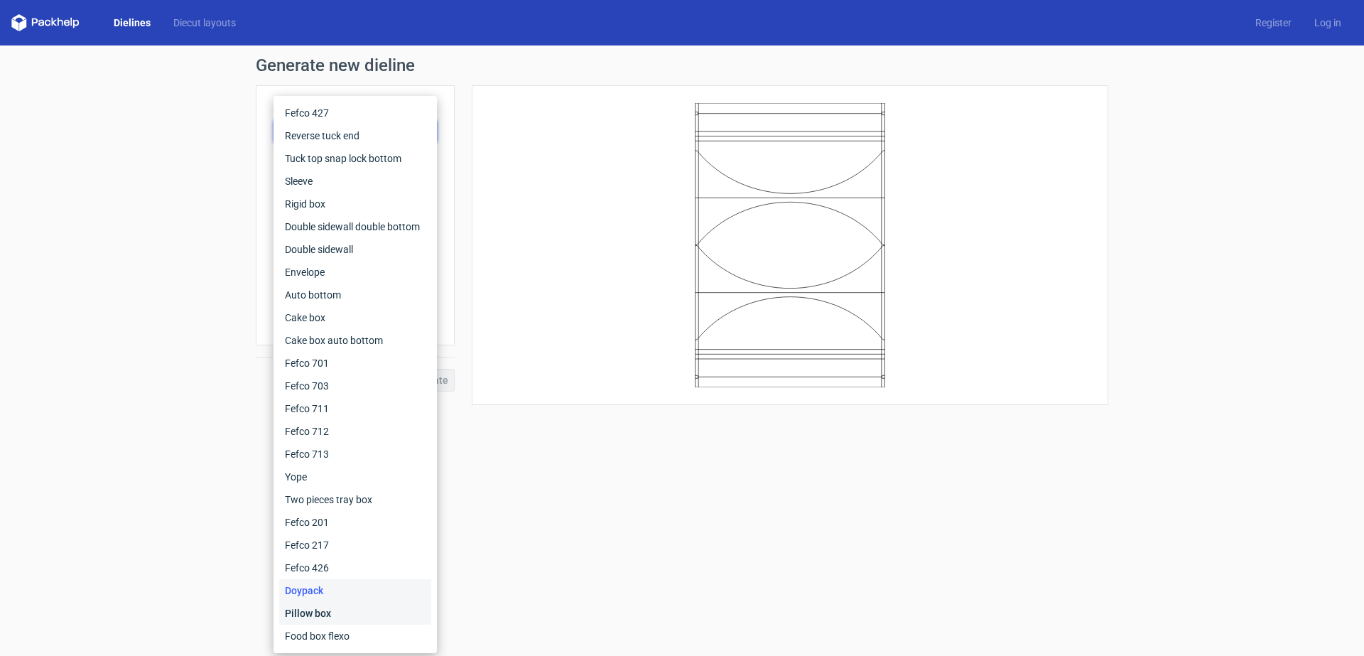
click at [349, 608] on div "Pillow box" at bounding box center [355, 613] width 152 height 23
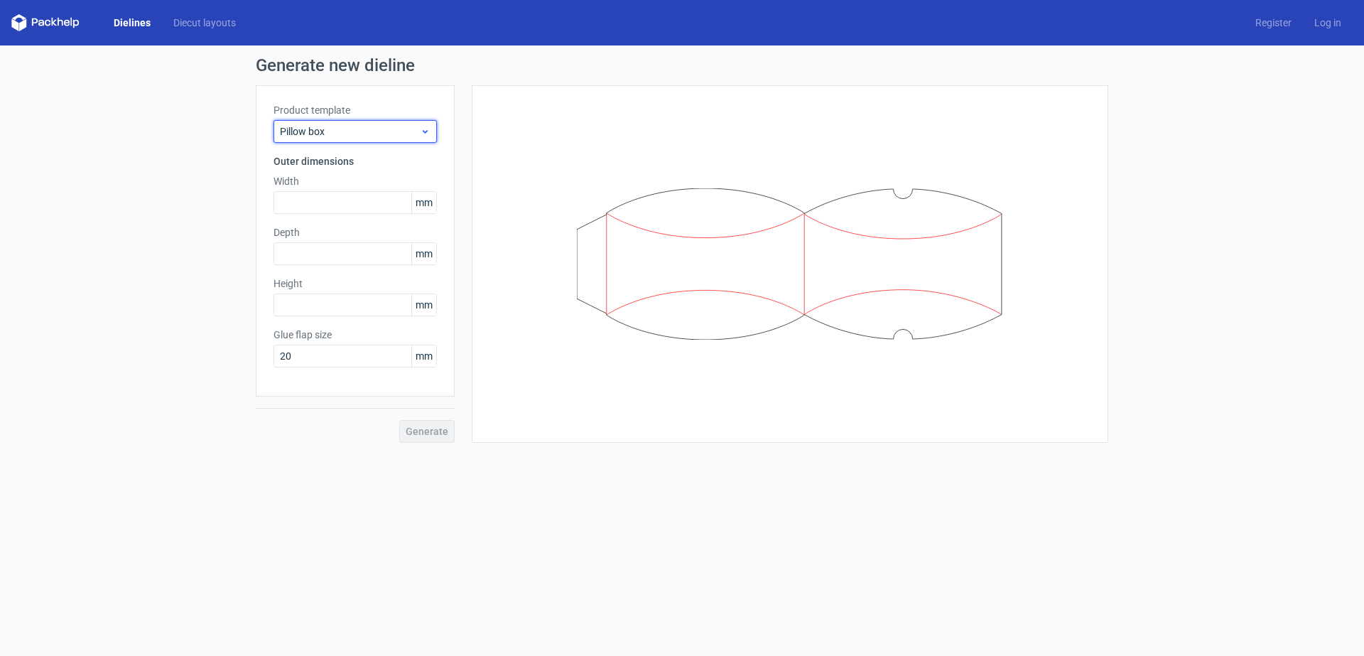
click at [386, 129] on span "Pillow box" at bounding box center [350, 131] width 140 height 14
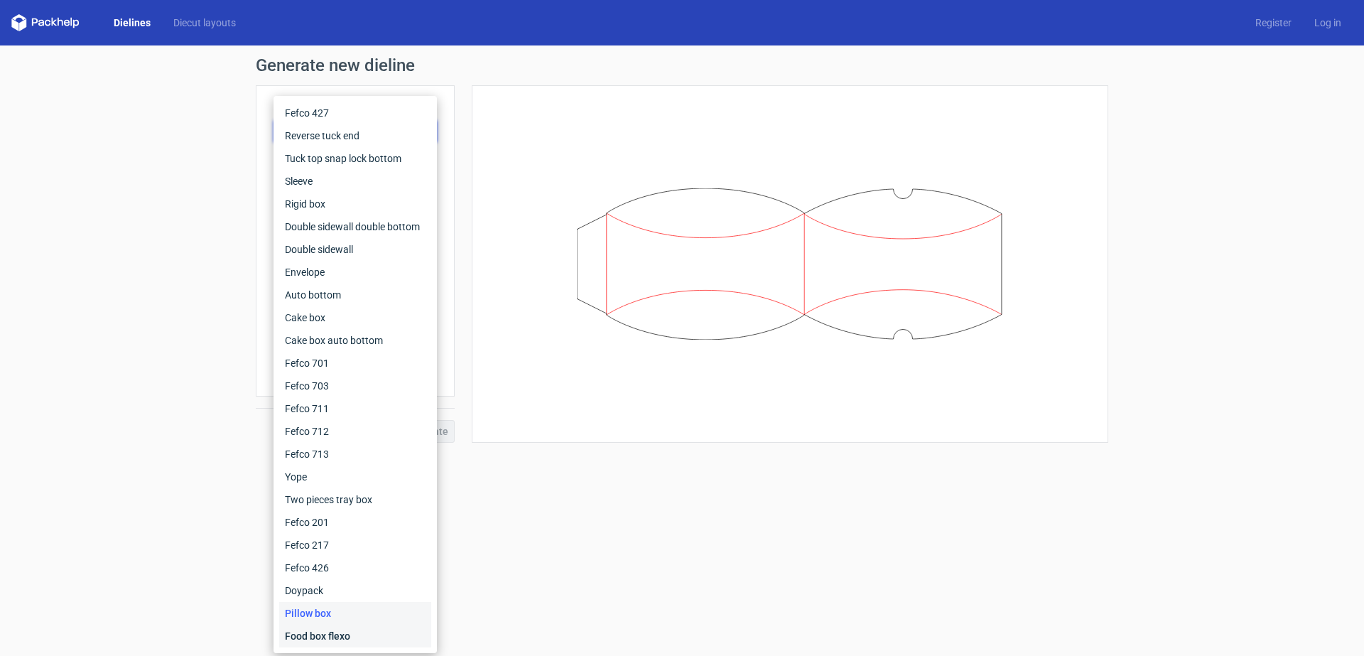
click at [369, 627] on div "Food box flexo" at bounding box center [355, 635] width 152 height 23
